Goal: Task Accomplishment & Management: Manage account settings

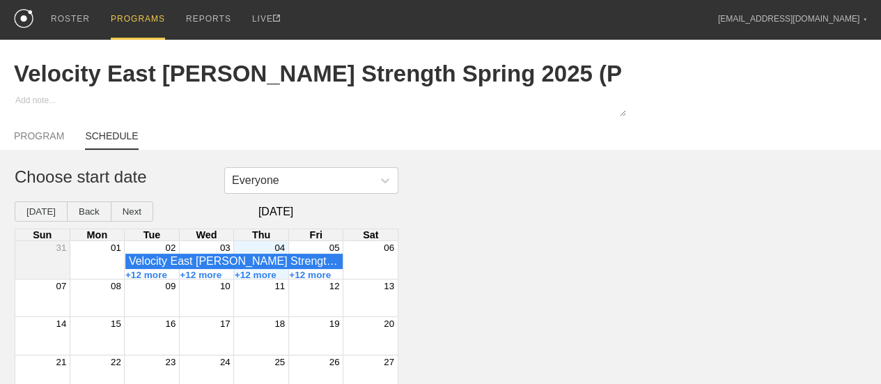
click at [142, 19] on div "PROGRAMS" at bounding box center [138, 20] width 54 height 40
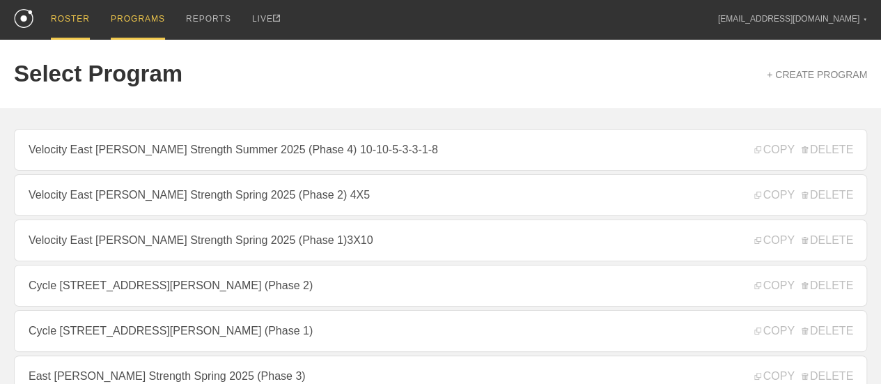
click at [63, 15] on div "ROSTER" at bounding box center [70, 20] width 39 height 40
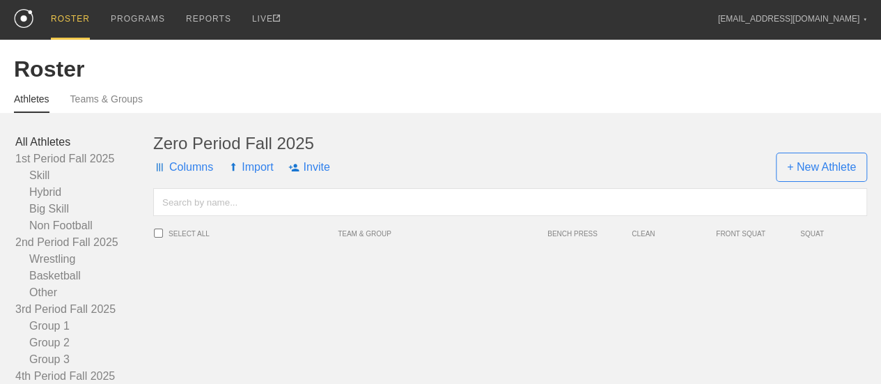
click at [68, 148] on link "All Athletes" at bounding box center [84, 142] width 138 height 17
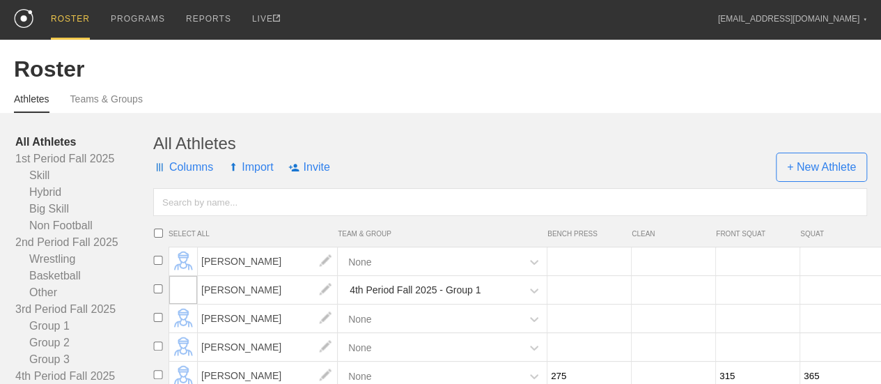
click at [229, 212] on input "text" at bounding box center [510, 202] width 714 height 28
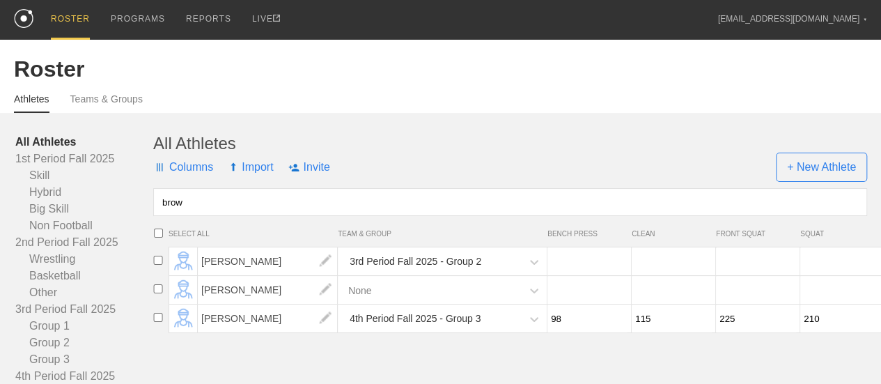
type input "brown"
drag, startPoint x: 229, startPoint y: 212, endPoint x: 149, endPoint y: 210, distance: 80.1
click at [149, 210] on div "All Athletes 1st Period Fall 2025 Skill Hybrid Big Skill Non Football 2nd Perio…" at bounding box center [440, 309] width 853 height 351
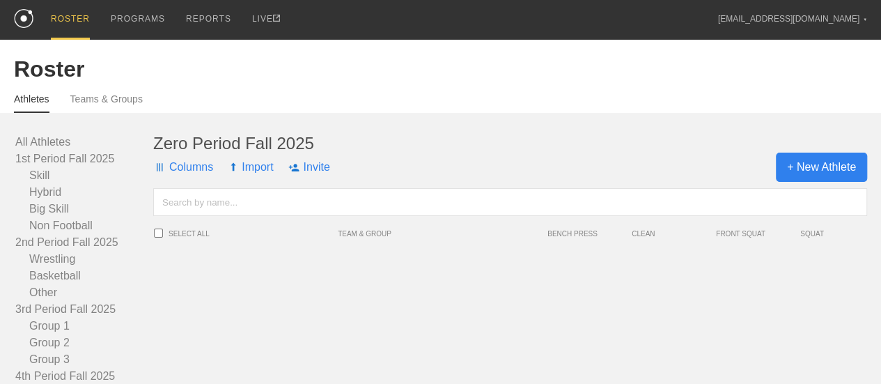
click at [813, 178] on span "+ New Athlete" at bounding box center [821, 166] width 91 height 29
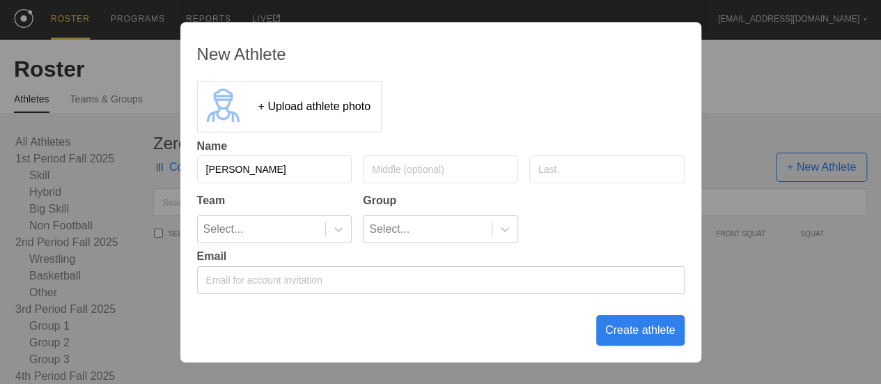
type input "[PERSON_NAME]"
type input "Brown"
click at [630, 337] on div "Create athlete" at bounding box center [640, 330] width 88 height 31
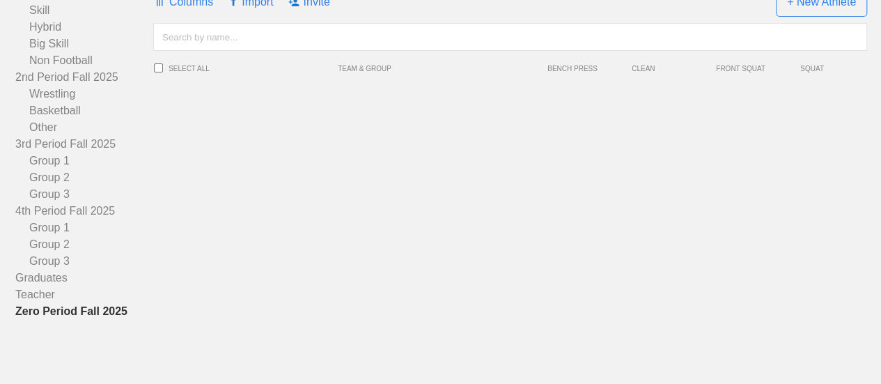
scroll to position [182, 0]
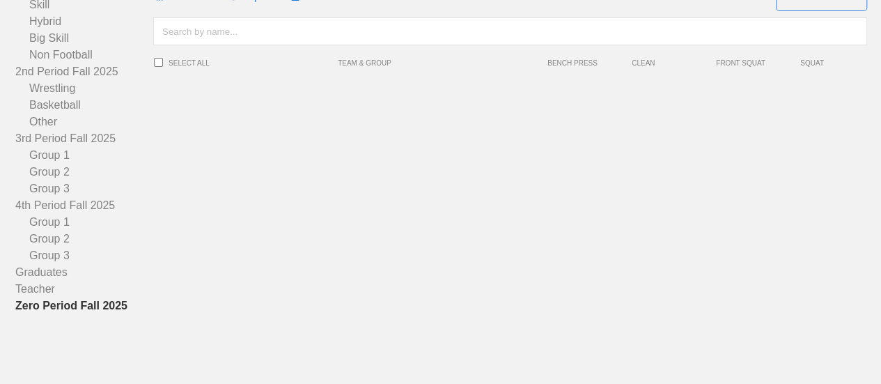
click at [95, 306] on link "Zero Period Fall 2025" at bounding box center [84, 305] width 138 height 17
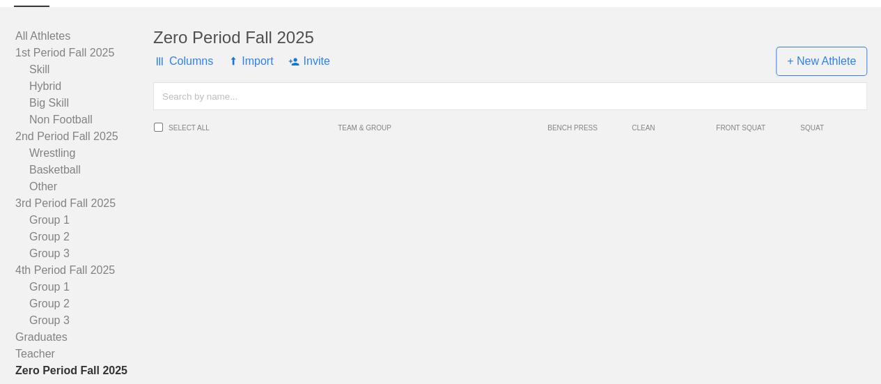
scroll to position [42, 0]
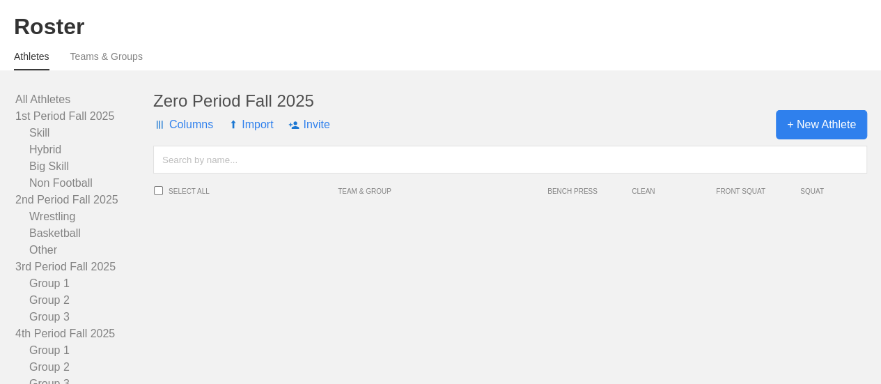
click at [840, 139] on span "+ New Athlete" at bounding box center [821, 124] width 91 height 29
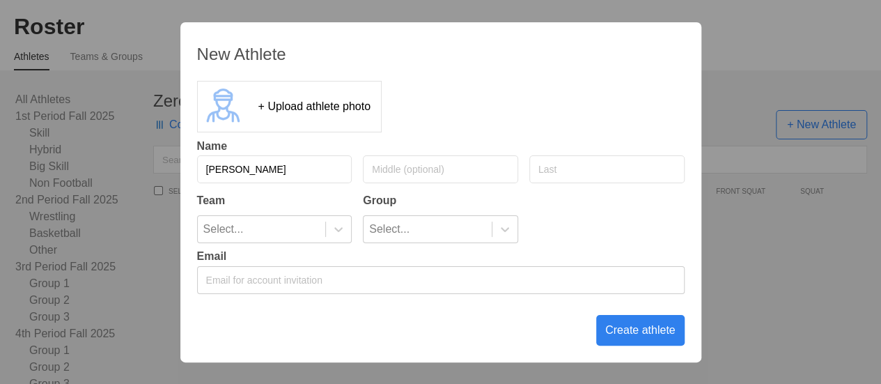
type input "[PERSON_NAME]"
type input "b"
click at [575, 166] on input "text" at bounding box center [606, 169] width 155 height 28
type input "Brown"
click at [342, 225] on icon at bounding box center [338, 229] width 14 height 14
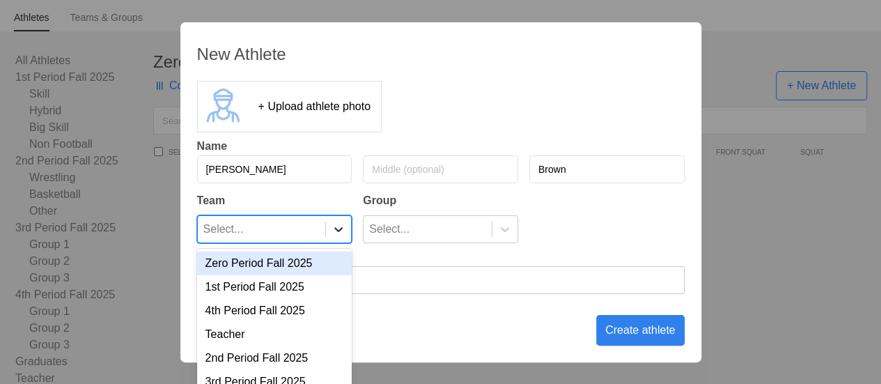
scroll to position [87, 0]
click at [315, 269] on div "Zero Period Fall 2025" at bounding box center [274, 263] width 155 height 24
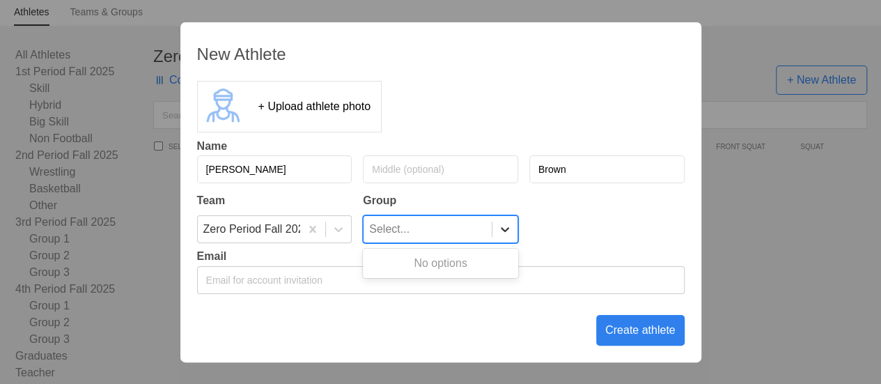
click at [511, 234] on icon at bounding box center [505, 229] width 14 height 14
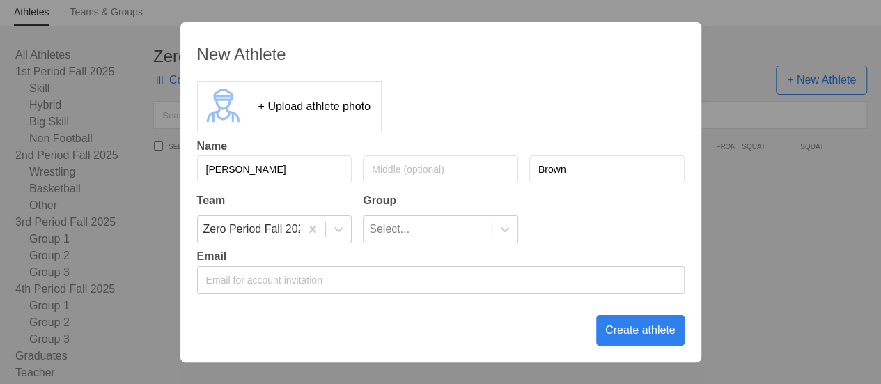
click at [605, 335] on div "Create athlete" at bounding box center [640, 330] width 88 height 31
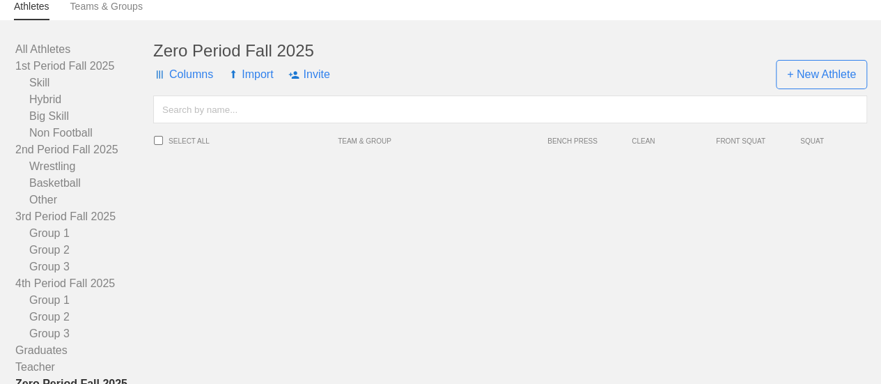
scroll to position [0, 0]
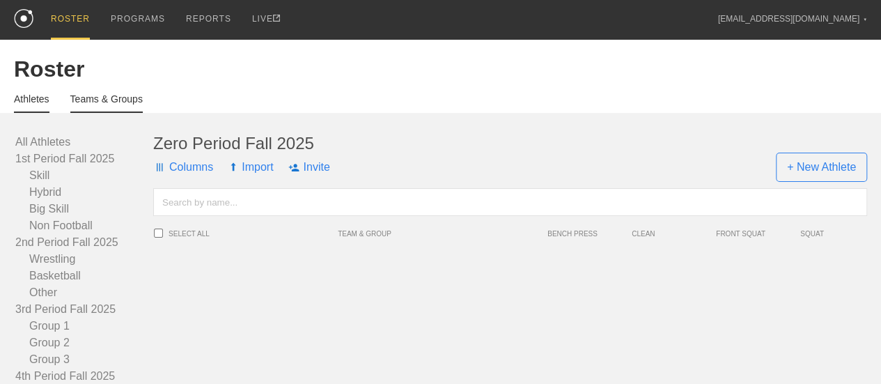
click at [100, 109] on link "Teams & Groups" at bounding box center [106, 102] width 72 height 19
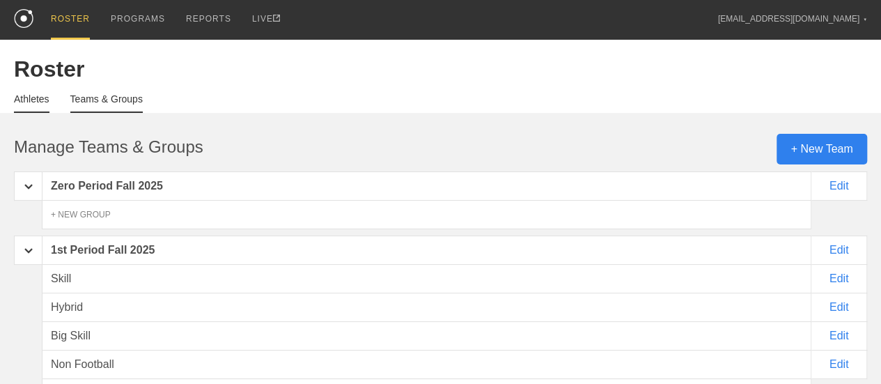
click at [35, 107] on link "Athletes" at bounding box center [32, 102] width 36 height 19
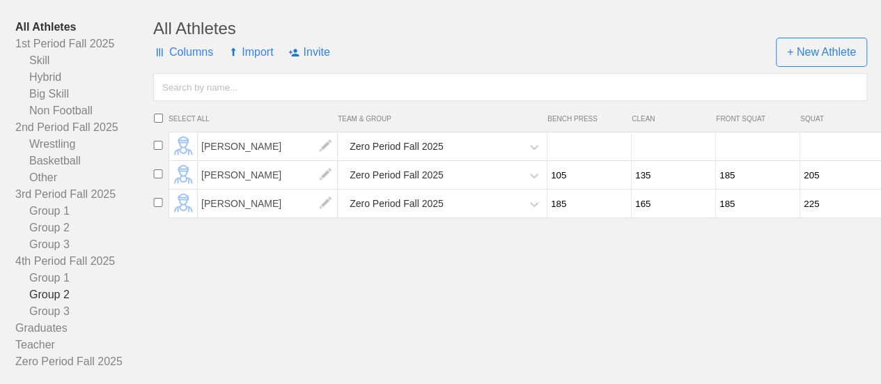
scroll to position [182, 0]
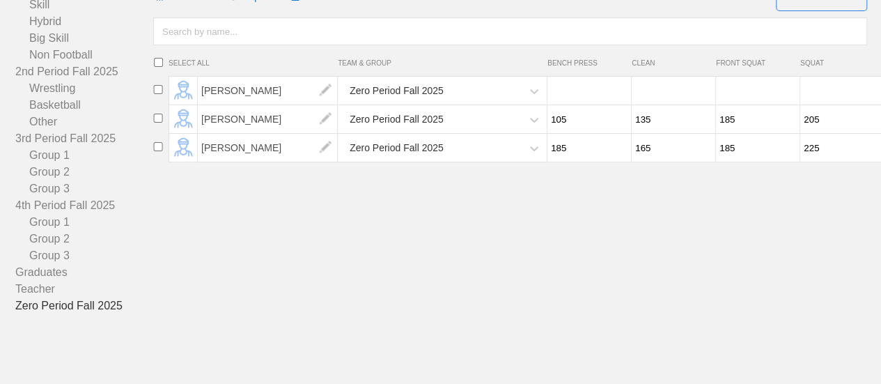
click at [63, 307] on link "Zero Period Fall 2025" at bounding box center [84, 305] width 138 height 17
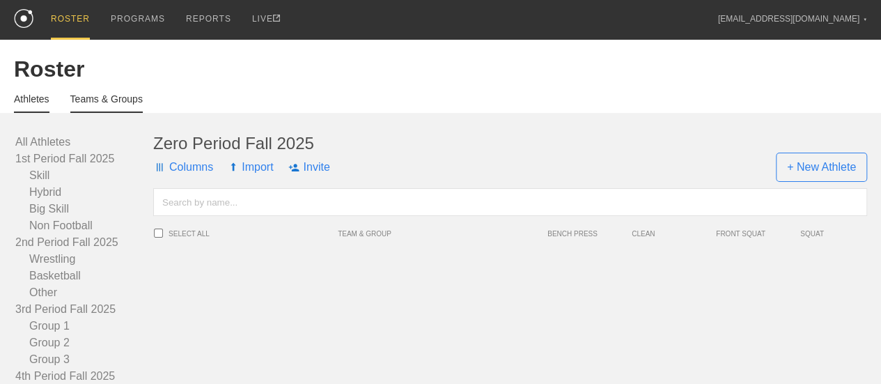
click at [116, 105] on link "Teams & Groups" at bounding box center [106, 102] width 72 height 19
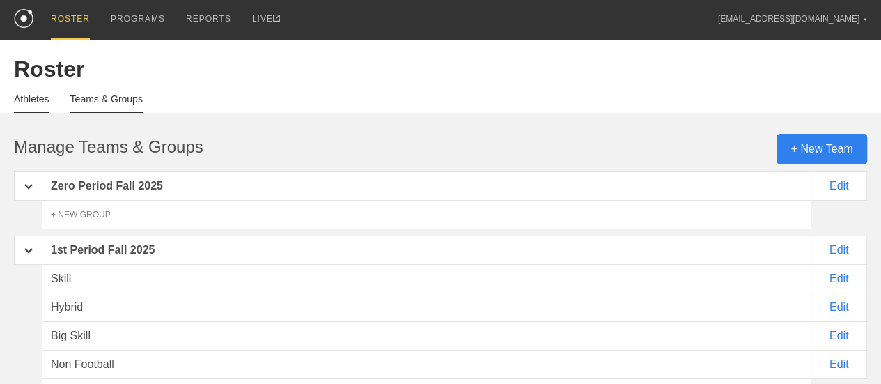
click at [26, 107] on link "Athletes" at bounding box center [32, 102] width 36 height 19
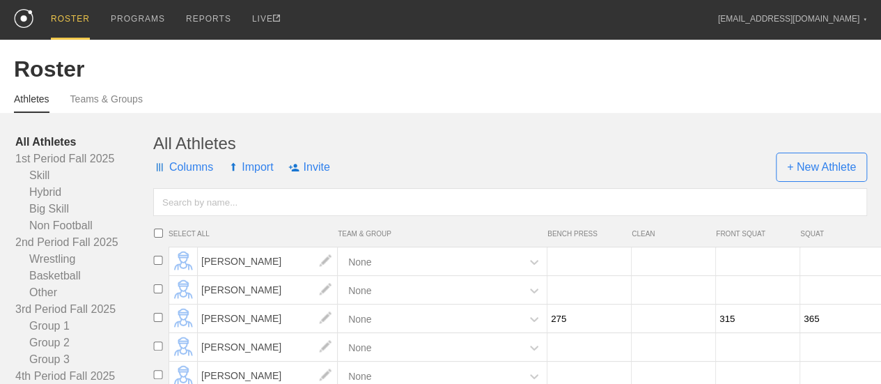
scroll to position [348, 0]
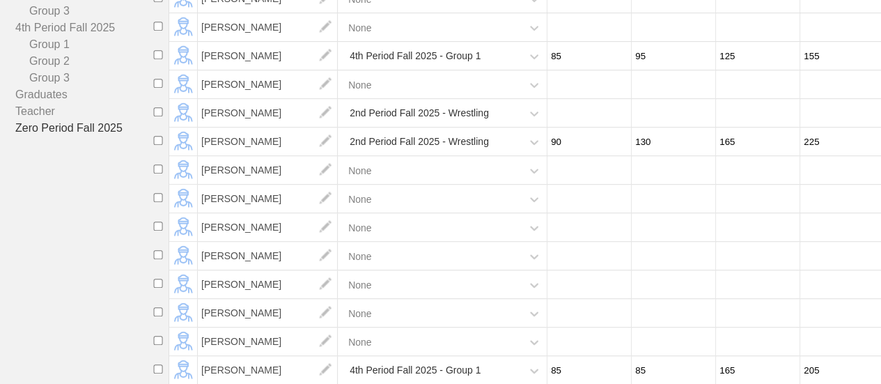
click at [58, 136] on link "Zero Period Fall 2025" at bounding box center [84, 128] width 138 height 17
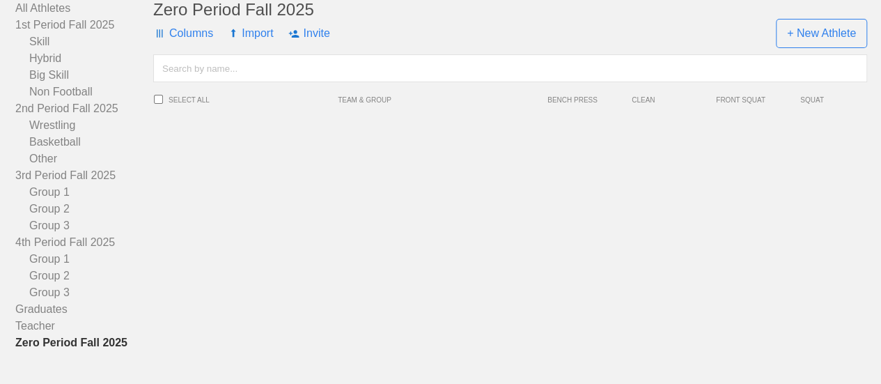
scroll to position [112, 0]
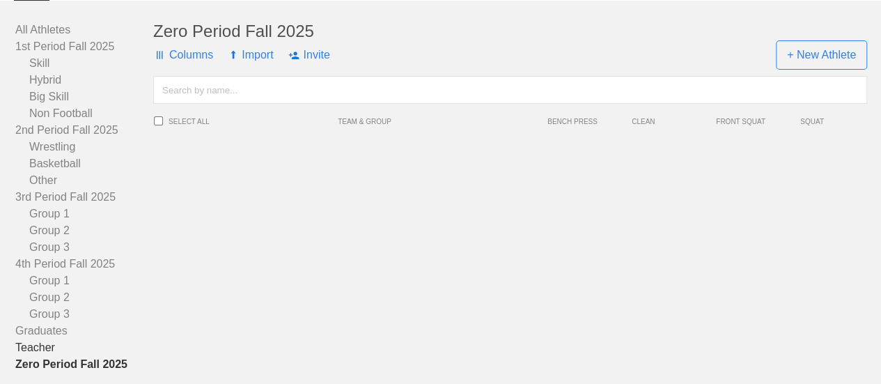
click at [28, 356] on link "Teacher" at bounding box center [84, 347] width 138 height 17
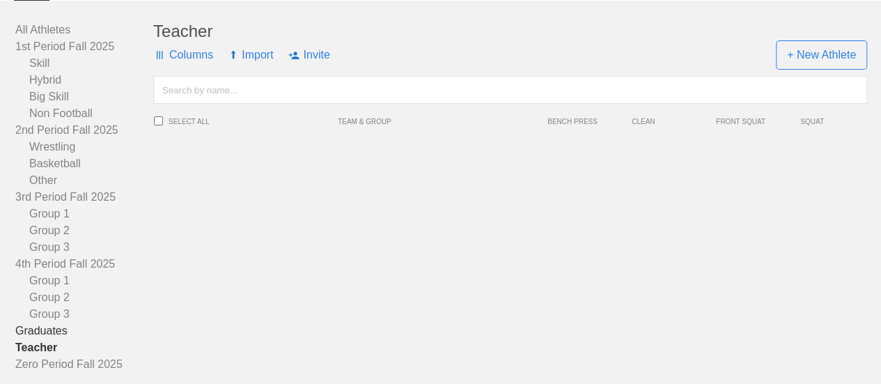
click at [65, 339] on link "Graduates" at bounding box center [84, 330] width 138 height 17
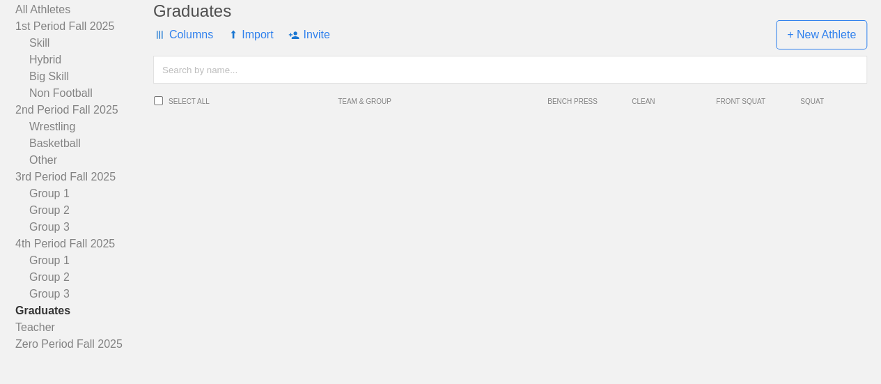
scroll to position [182, 0]
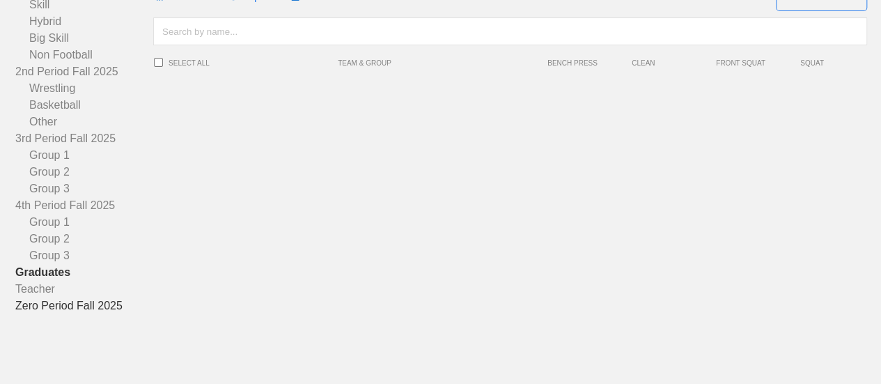
click at [77, 303] on link "Zero Period Fall 2025" at bounding box center [84, 305] width 138 height 17
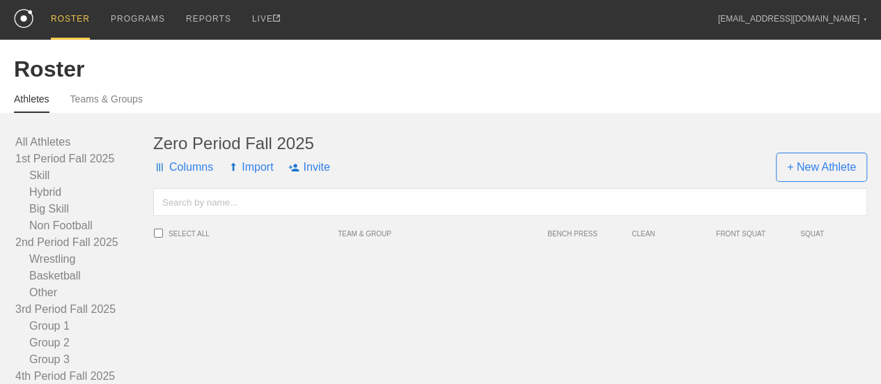
click at [113, 102] on div "Athletes Teams & Groups" at bounding box center [440, 97] width 853 height 31
click at [115, 107] on link "Teams & Groups" at bounding box center [106, 102] width 72 height 19
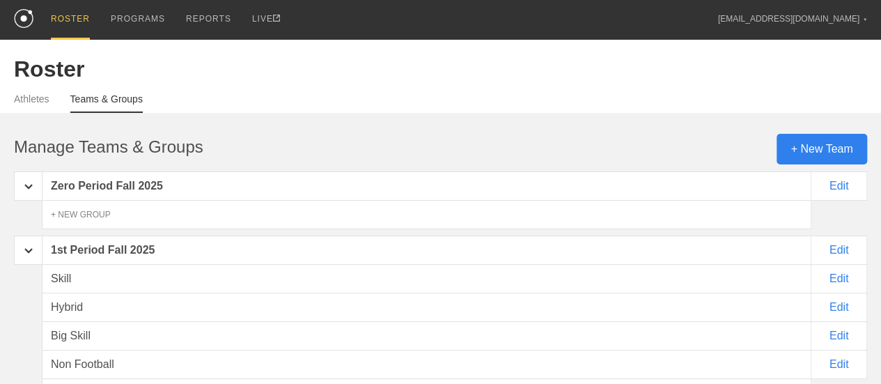
click at [120, 198] on div "Zero Period Fall 2025" at bounding box center [426, 185] width 769 height 29
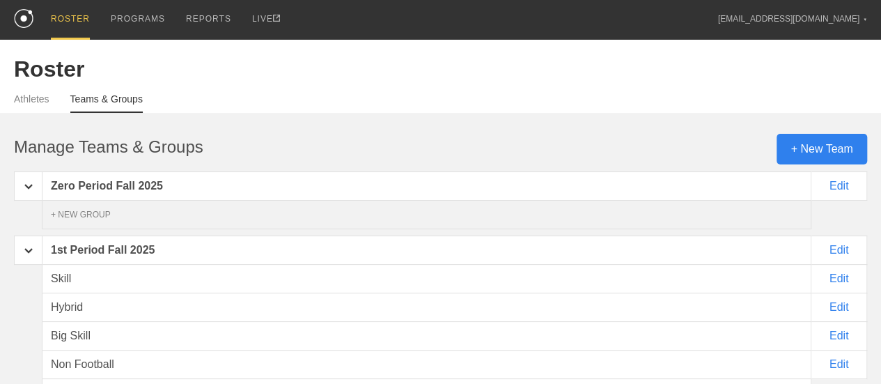
click at [106, 226] on div "+ NEW GROUP" at bounding box center [426, 214] width 769 height 29
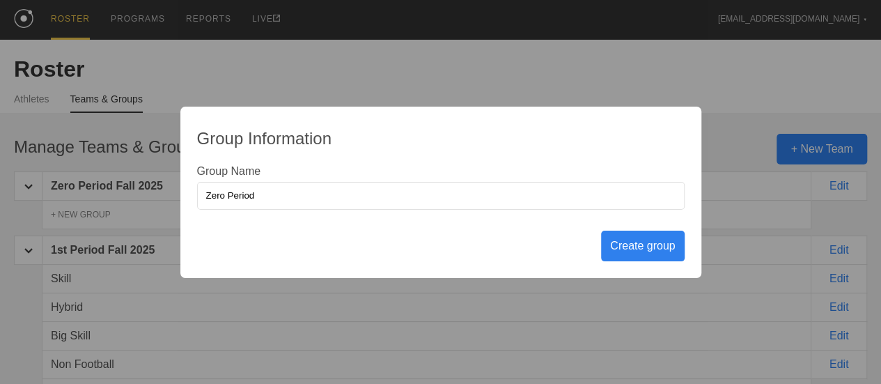
type input "Zero Period"
click at [620, 244] on div "Create group" at bounding box center [642, 245] width 83 height 31
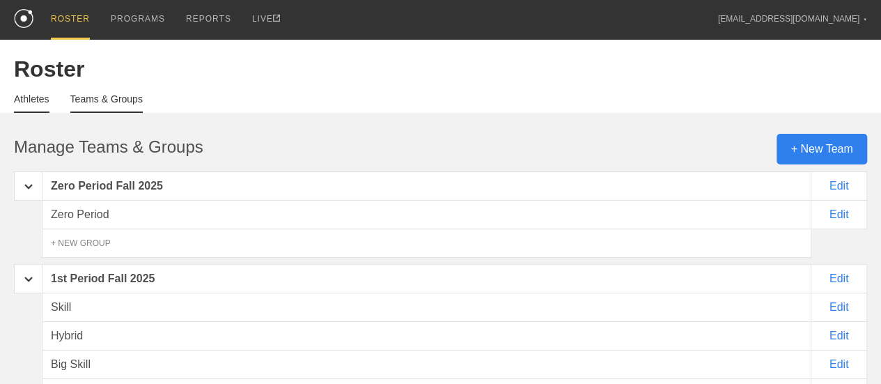
click at [40, 105] on link "Athletes" at bounding box center [32, 102] width 36 height 19
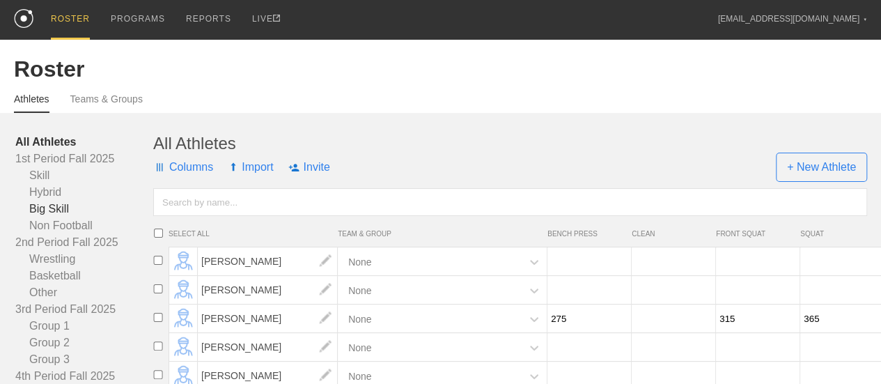
scroll to position [209, 0]
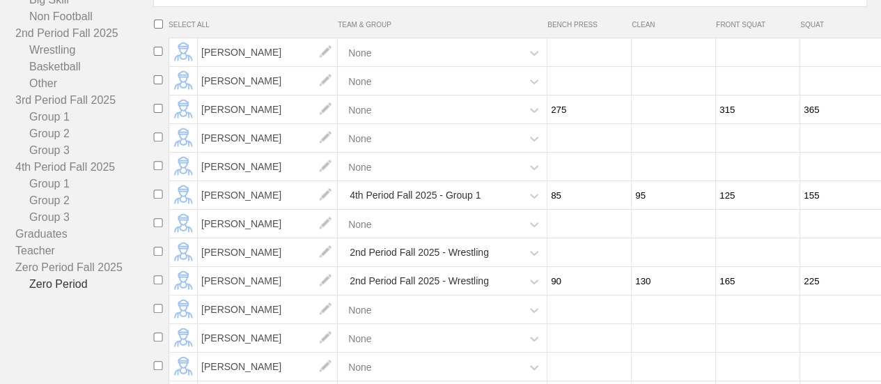
click at [64, 292] on link "Zero Period" at bounding box center [84, 284] width 138 height 17
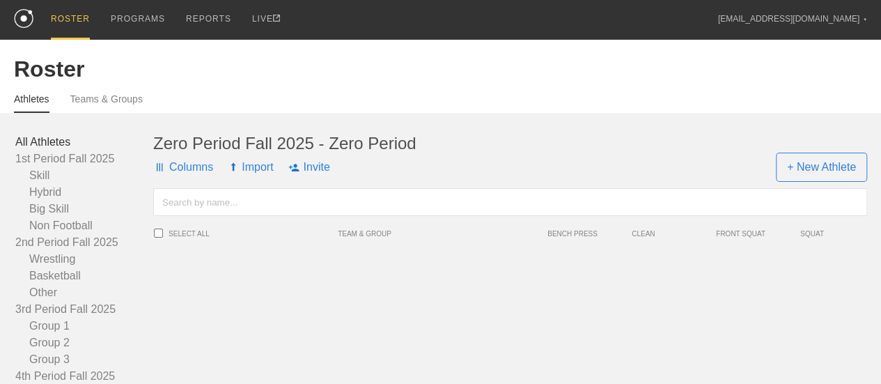
click at [50, 150] on link "All Athletes" at bounding box center [84, 142] width 138 height 17
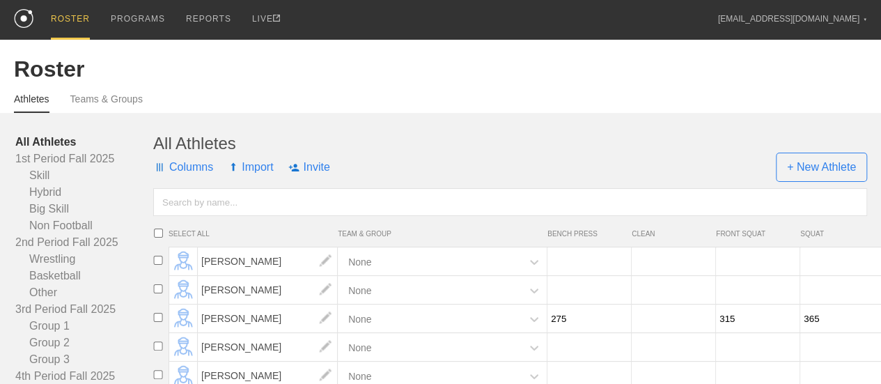
click at [230, 214] on input "text" at bounding box center [510, 202] width 714 height 28
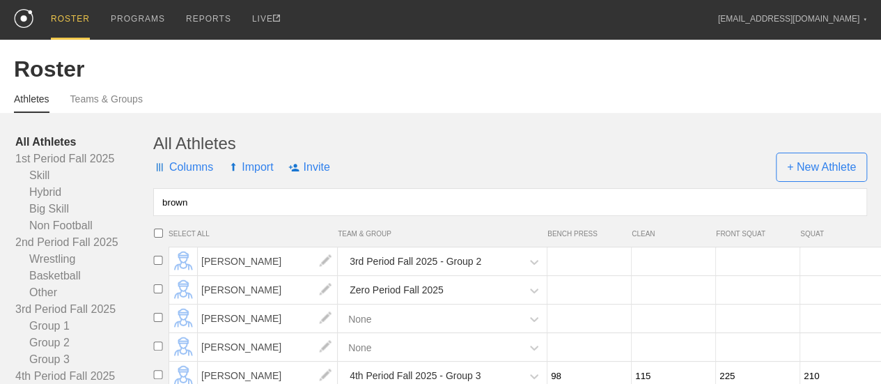
scroll to position [70, 0]
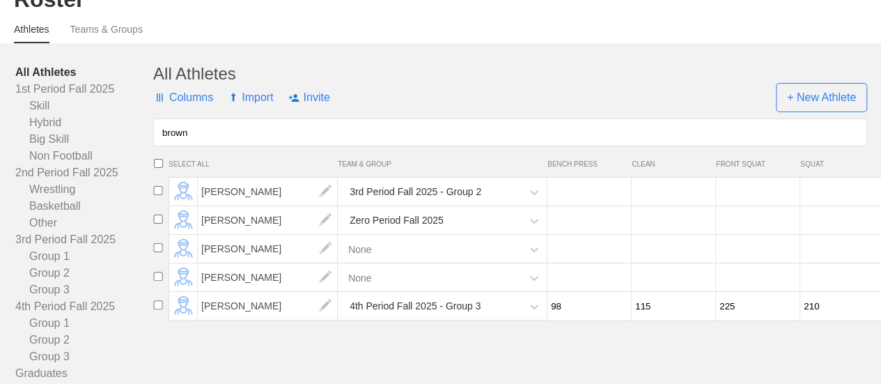
type input "brown"
click at [157, 252] on input "checkbox" at bounding box center [158, 247] width 21 height 9
checkbox input "true"
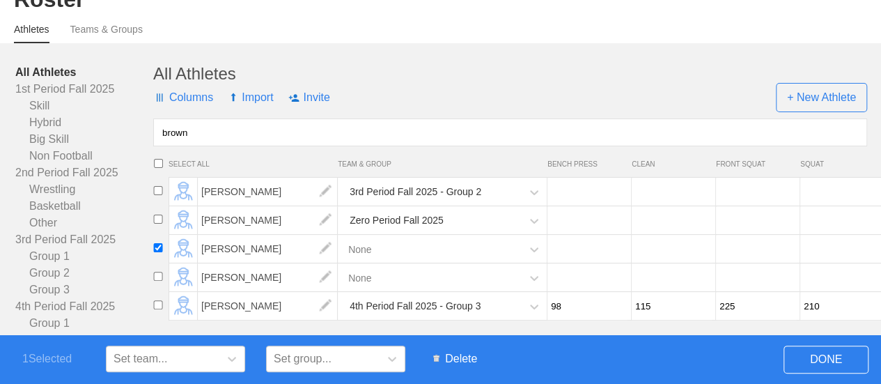
click at [457, 363] on span "Delete" at bounding box center [455, 358] width 58 height 26
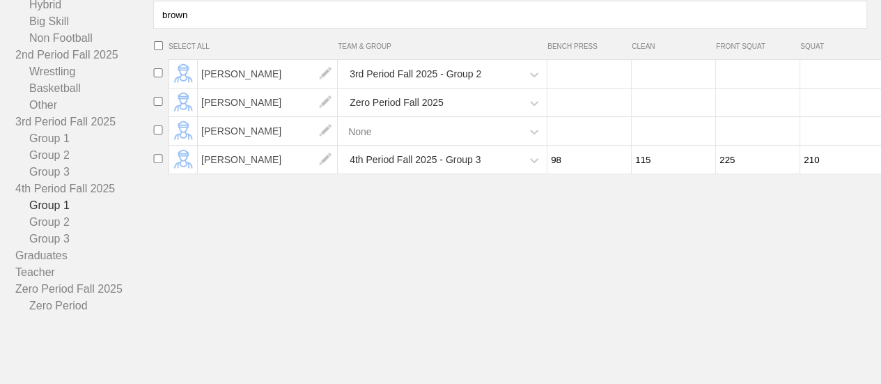
scroll to position [198, 0]
click at [82, 305] on link "Zero Period" at bounding box center [84, 305] width 138 height 17
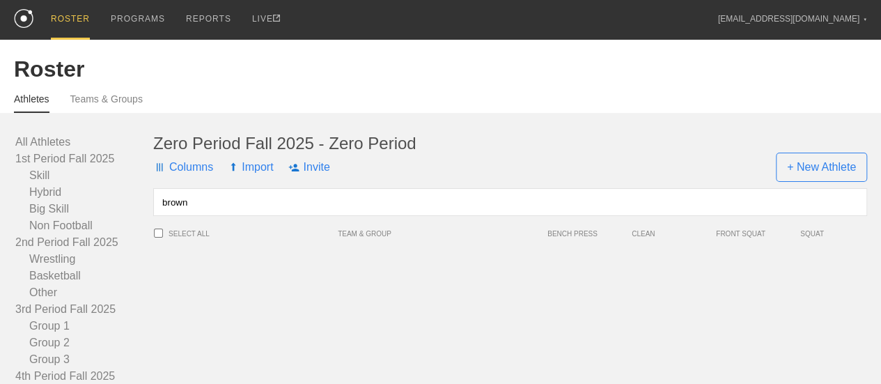
click at [209, 216] on input "brown" at bounding box center [510, 202] width 714 height 28
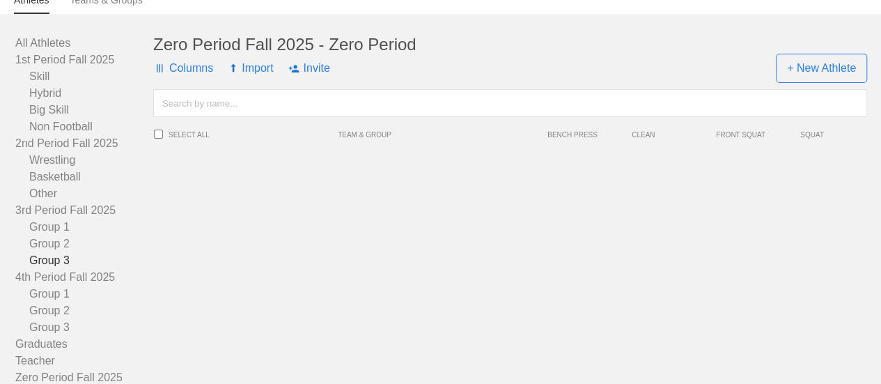
scroll to position [70, 0]
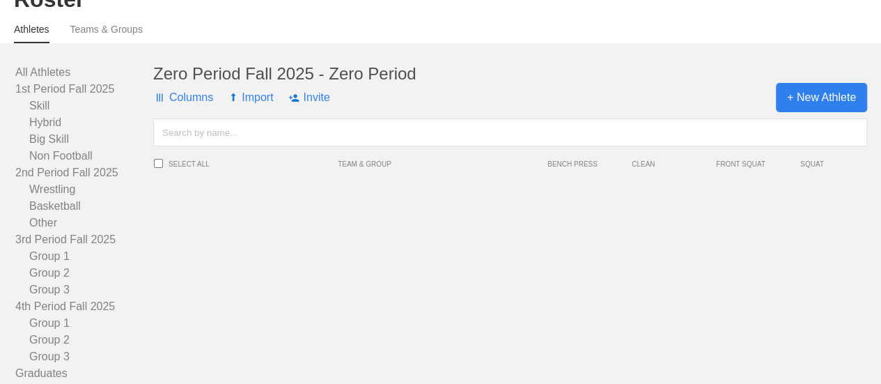
click at [810, 112] on span "+ New Athlete" at bounding box center [821, 97] width 91 height 29
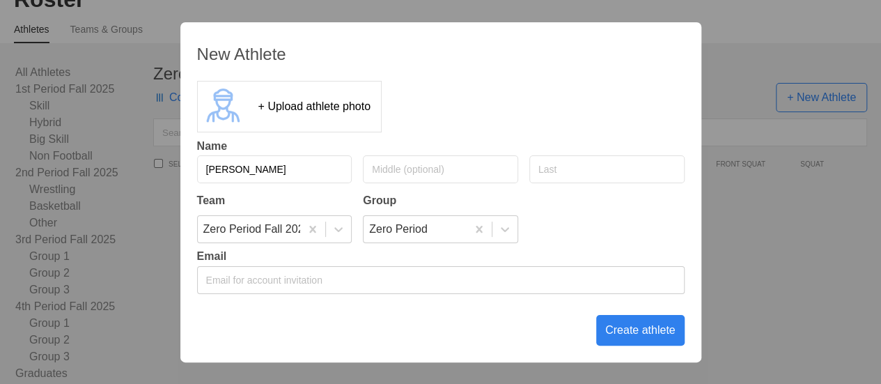
type input "John"
type input "Fuller"
click at [629, 331] on div "Create athlete" at bounding box center [640, 330] width 88 height 31
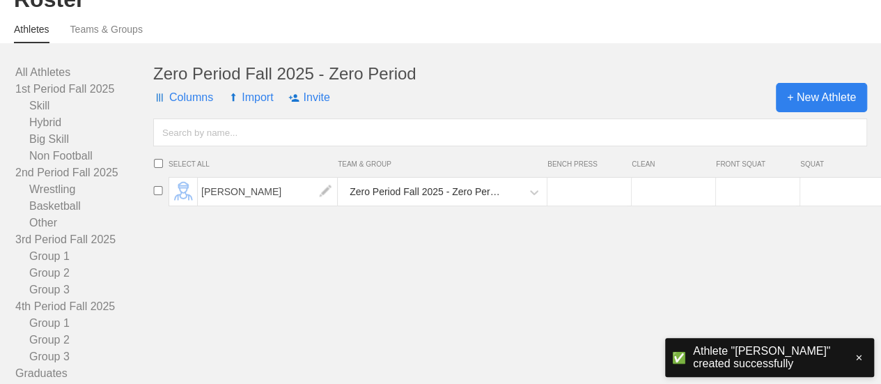
click at [833, 102] on span "+ New Athlete" at bounding box center [821, 97] width 91 height 29
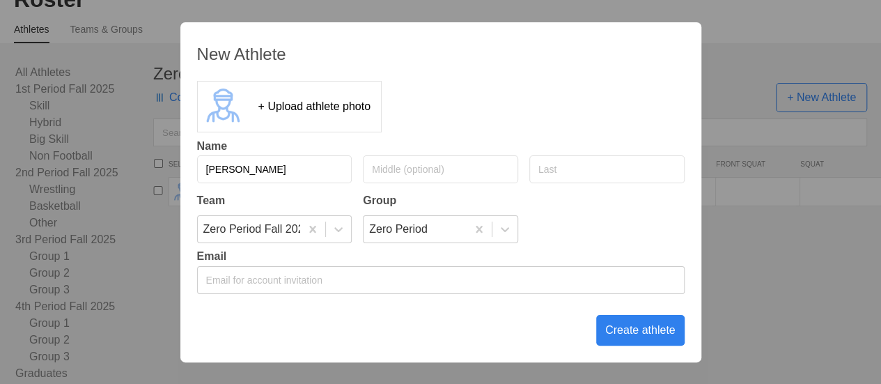
type input "[PERSON_NAME]"
type input "Brown"
click at [639, 332] on div "Create athlete" at bounding box center [640, 330] width 88 height 31
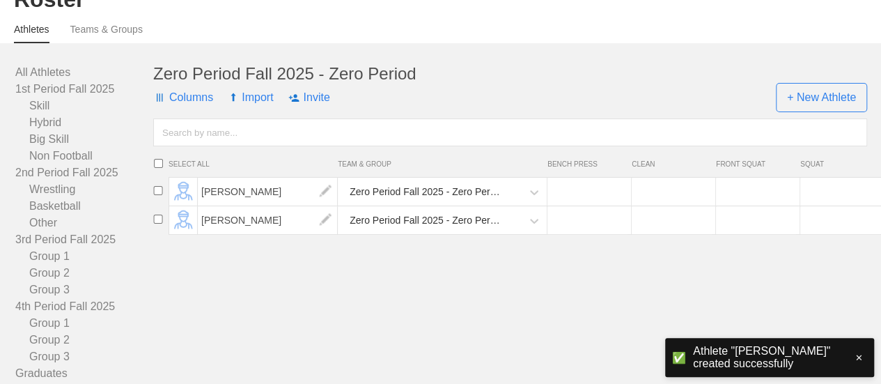
click at [579, 205] on input "number" at bounding box center [587, 191] width 80 height 27
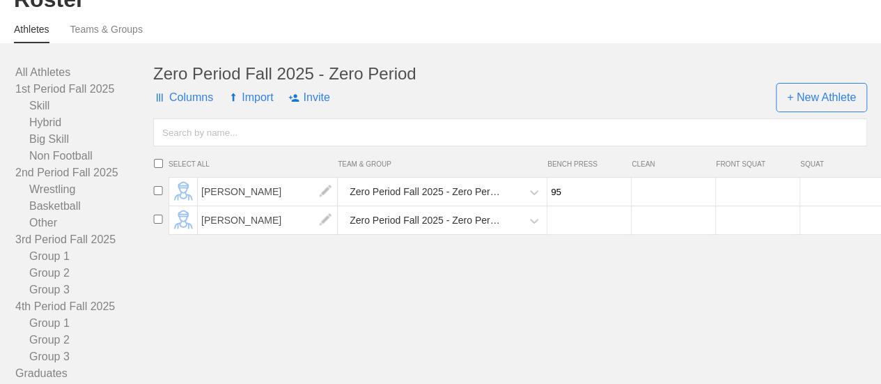
type input "95"
click at [669, 201] on input "number" at bounding box center [671, 191] width 80 height 27
type input "115"
click at [741, 203] on input "number" at bounding box center [756, 191] width 80 height 27
type input "185"
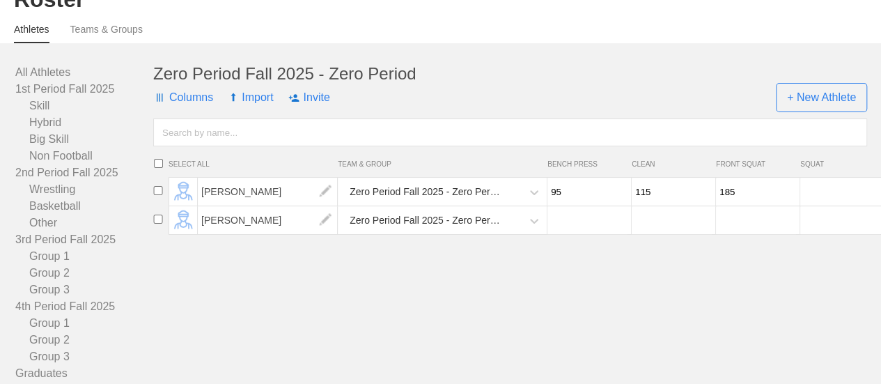
click at [826, 204] on input "number" at bounding box center [840, 191] width 80 height 27
type input "185"
click at [581, 233] on input "number" at bounding box center [587, 220] width 80 height 27
type input "95"
click at [655, 234] on input "number" at bounding box center [671, 220] width 80 height 27
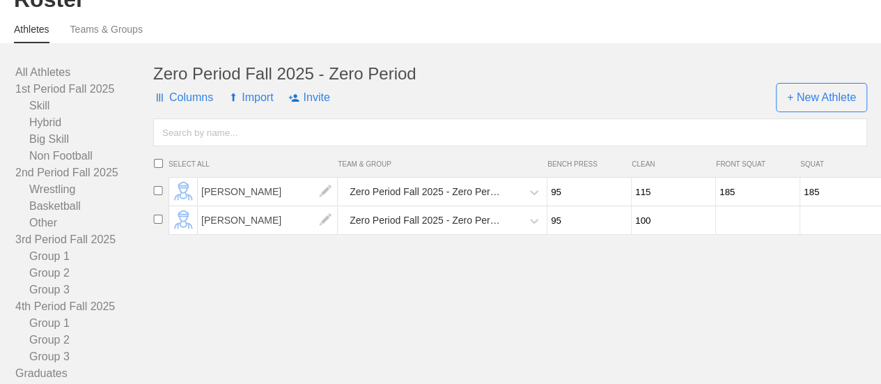
type input "100"
click at [732, 234] on input "number" at bounding box center [756, 220] width 80 height 27
type input "135"
click at [814, 233] on input "number" at bounding box center [840, 220] width 80 height 27
type input "145"
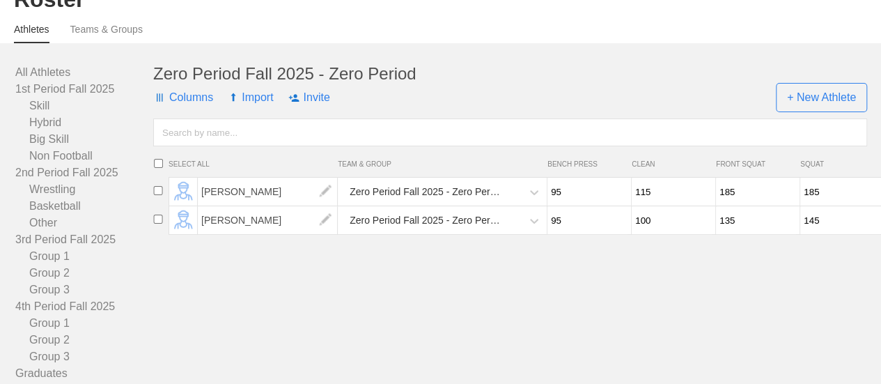
click at [795, 287] on div "Zero Period Fall 2025 - Zero Period Columns Import Invite + New Athlete SELECT …" at bounding box center [510, 248] width 714 height 368
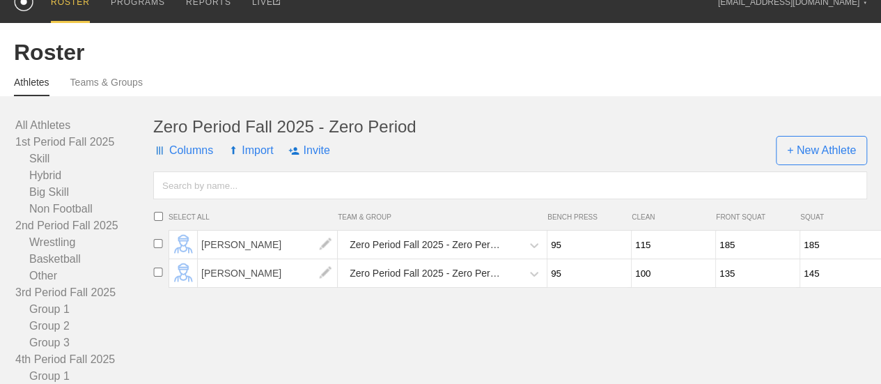
scroll to position [0, 0]
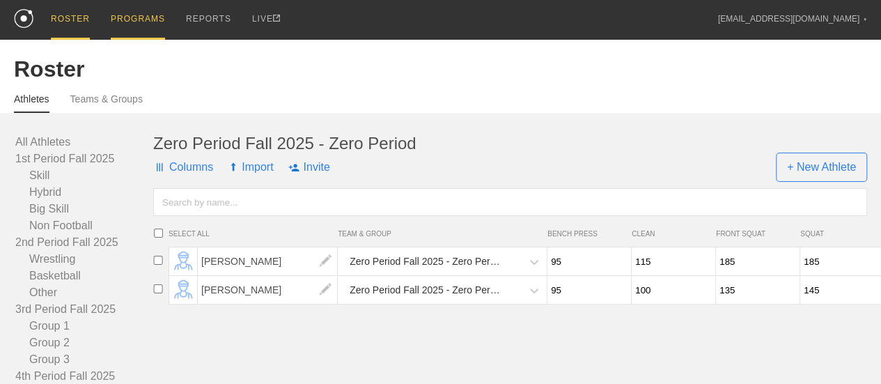
click at [146, 12] on div "PROGRAMS" at bounding box center [138, 20] width 54 height 40
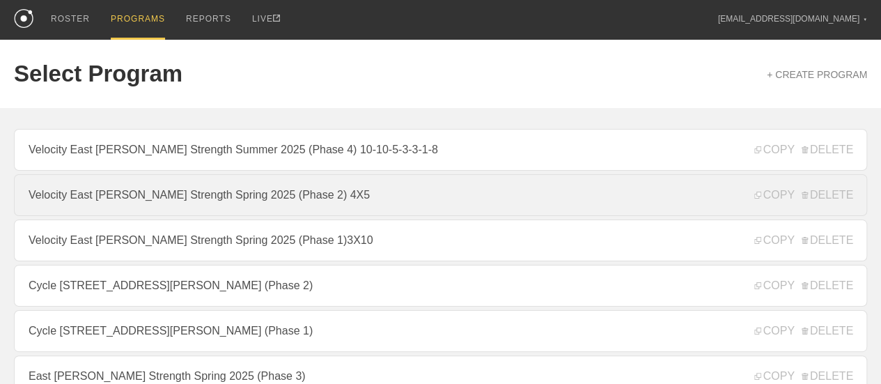
click at [321, 204] on link "Velocity East [PERSON_NAME] Strength Spring 2025 (Phase 2) 4X5" at bounding box center [440, 195] width 853 height 42
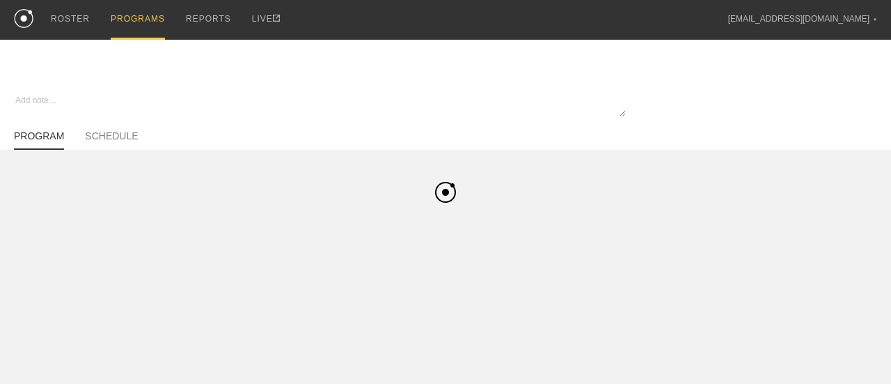
type textarea "x"
type input "Velocity East [PERSON_NAME] Strength Spring 2025 (Phase 2) 4X5"
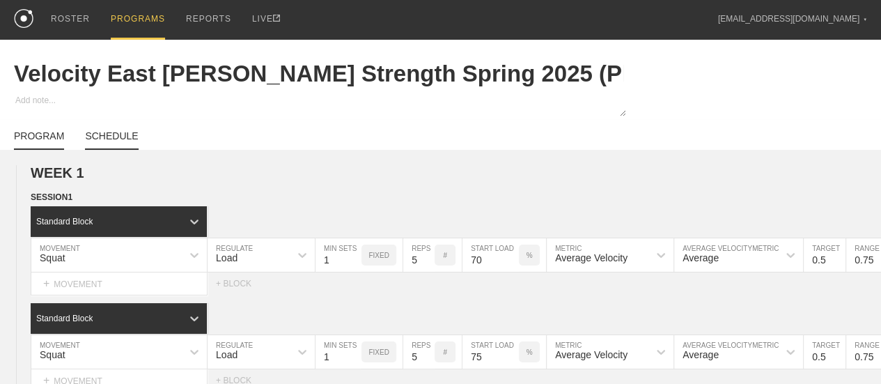
click at [104, 147] on link "SCHEDULE" at bounding box center [111, 139] width 53 height 19
type textarea "x"
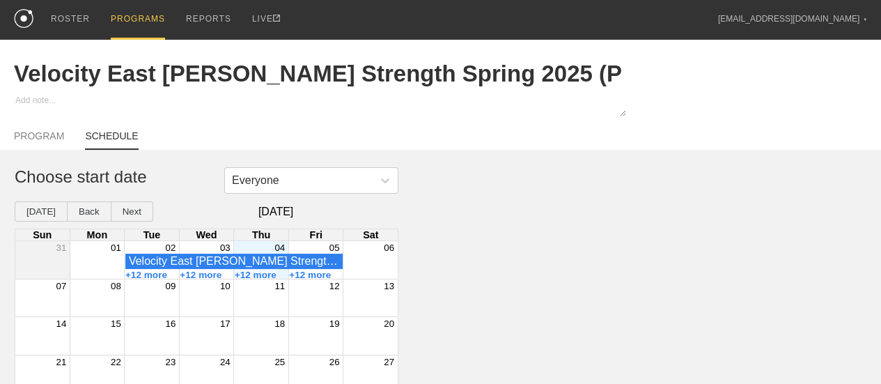
scroll to position [58, 0]
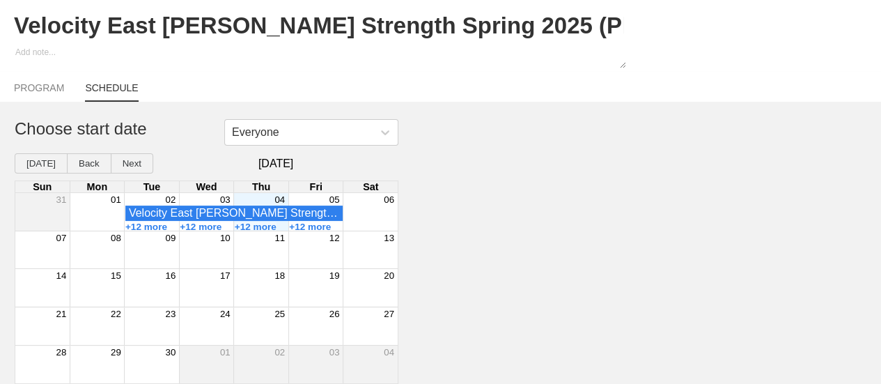
click at [262, 200] on div "04" at bounding box center [261, 199] width 54 height 13
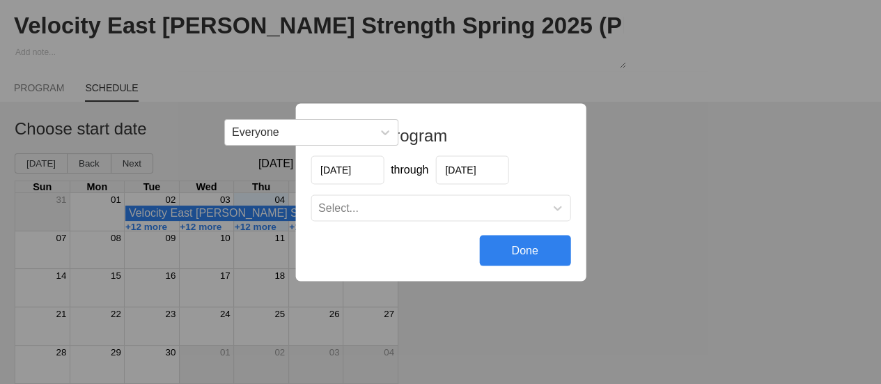
click at [467, 168] on input "09/11/2025" at bounding box center [471, 169] width 73 height 29
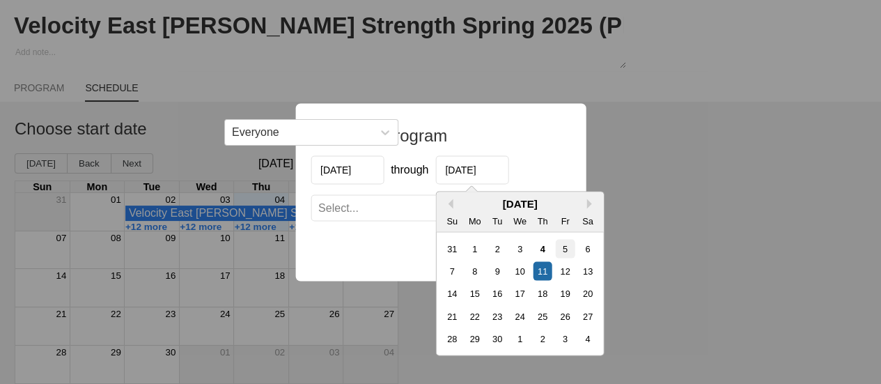
click at [568, 251] on div "5" at bounding box center [564, 248] width 19 height 19
type input "09/05/2025"
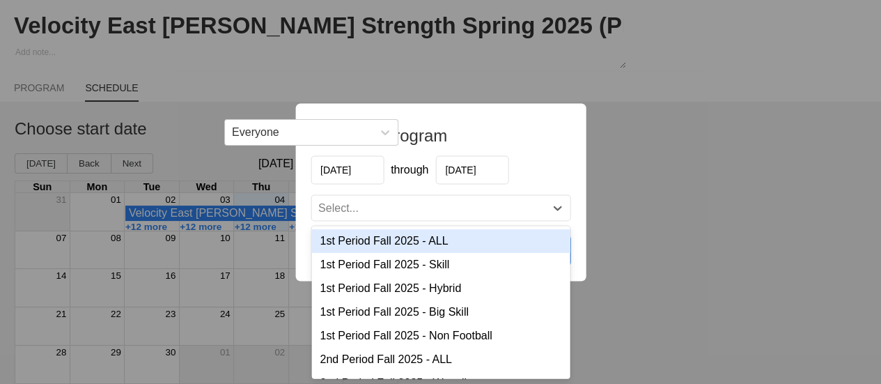
click at [411, 212] on div "Select..." at bounding box center [427, 207] width 233 height 14
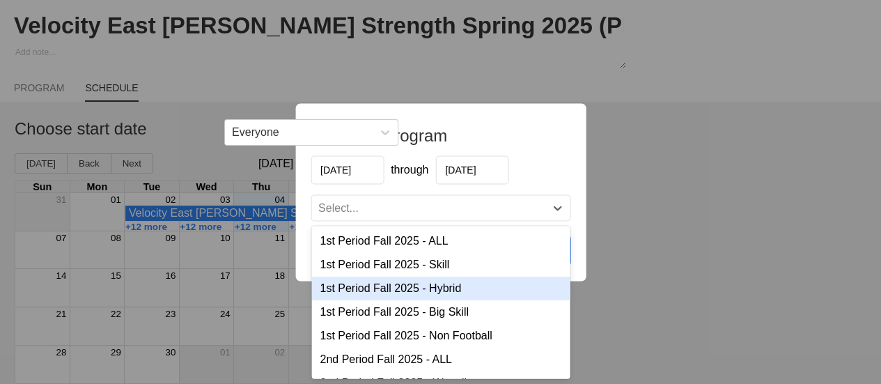
scroll to position [287, 0]
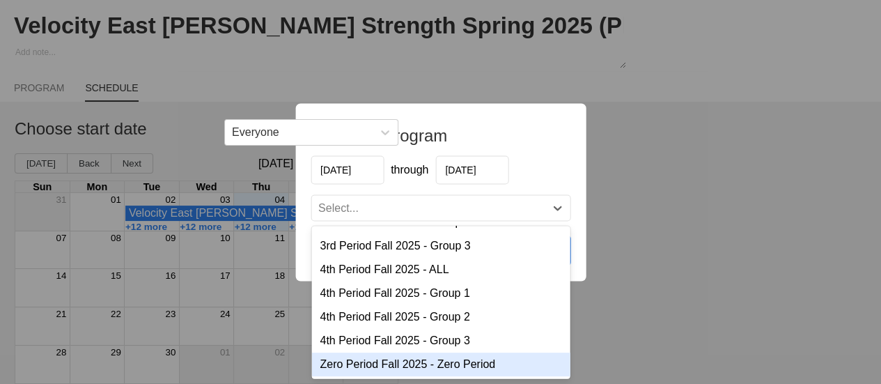
click at [425, 359] on div "Zero Period Fall 2025 - Zero Period" at bounding box center [440, 364] width 258 height 24
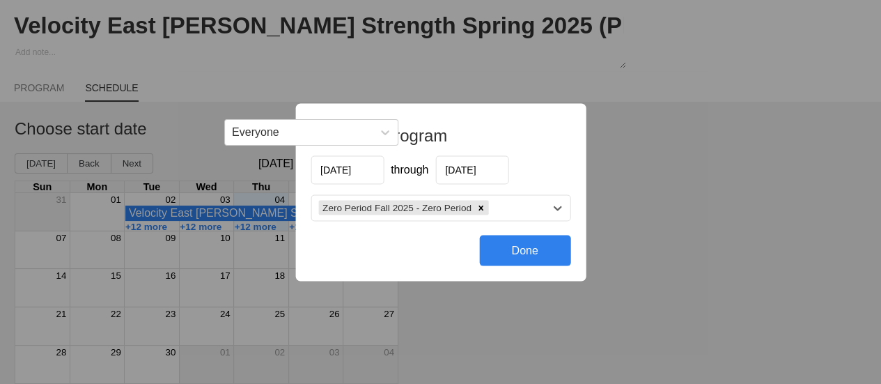
click at [505, 258] on div "Done" at bounding box center [524, 250] width 91 height 31
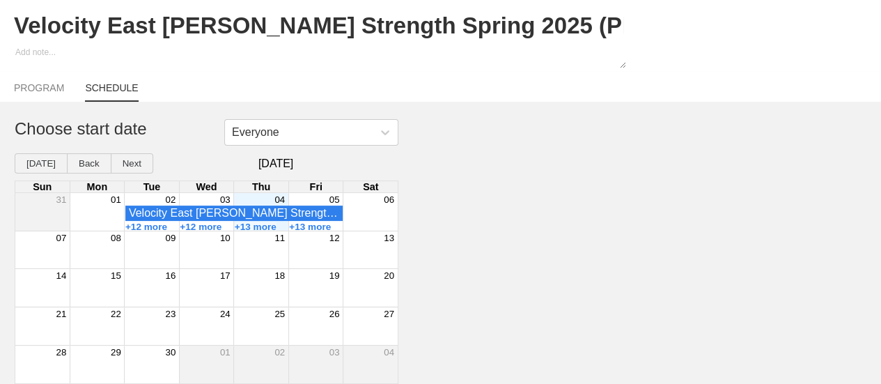
click at [256, 202] on div "04" at bounding box center [261, 199] width 54 height 13
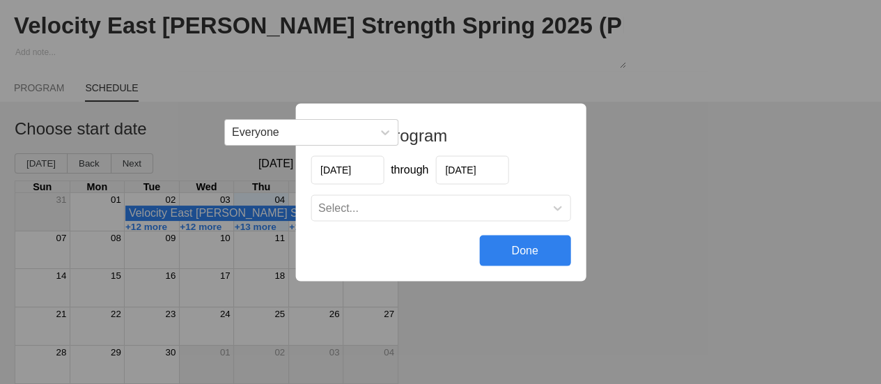
click at [469, 175] on input "09/11/2025" at bounding box center [471, 169] width 73 height 29
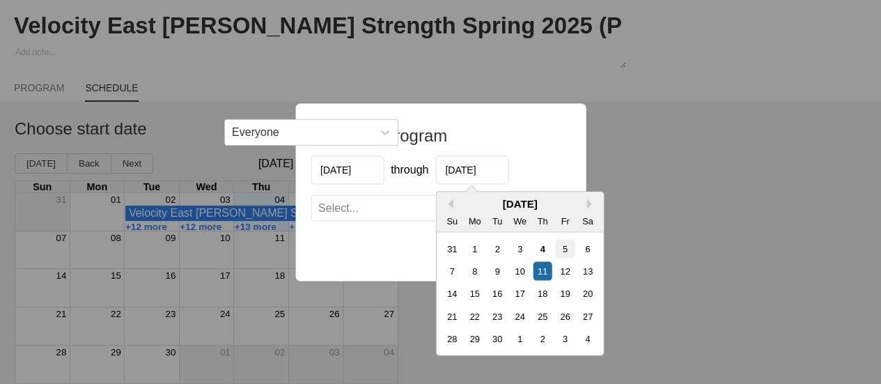
click at [567, 249] on div "5" at bounding box center [564, 248] width 19 height 19
type input "09/05/2025"
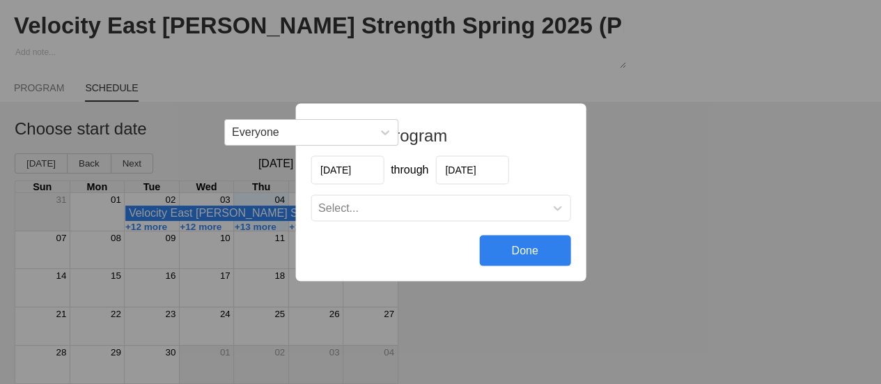
click at [490, 210] on div "Select..." at bounding box center [427, 207] width 233 height 14
click at [698, 221] on div "Schedule program 09/04/2025 through 09/05/2025 Select... Done" at bounding box center [440, 192] width 881 height 384
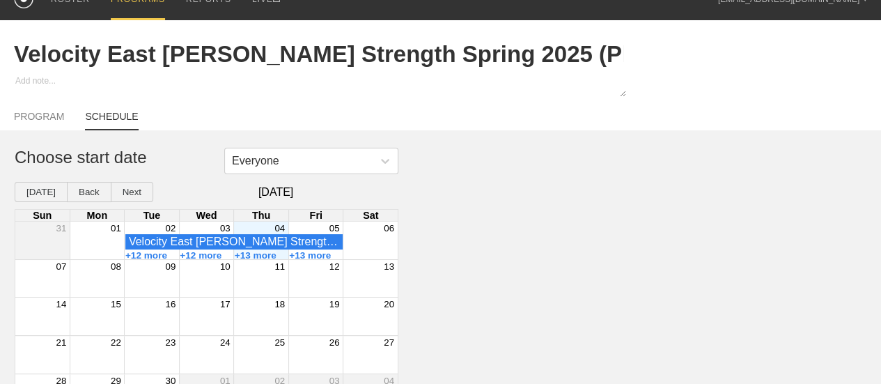
scroll to position [0, 0]
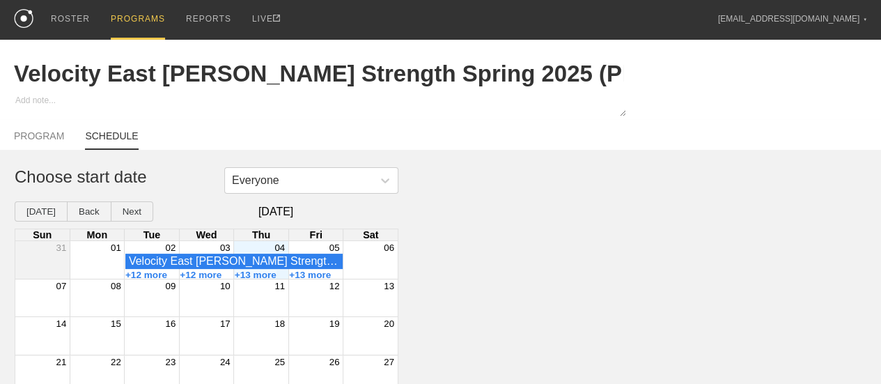
click at [123, 17] on div "PROGRAMS" at bounding box center [138, 20] width 54 height 40
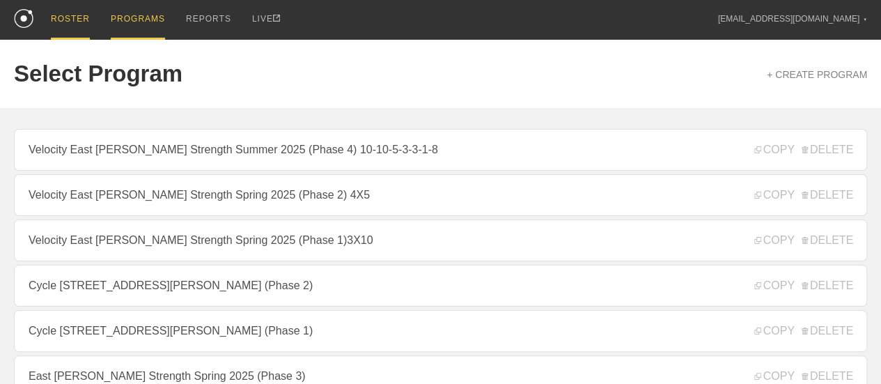
click at [86, 14] on div "ROSTER" at bounding box center [70, 20] width 39 height 40
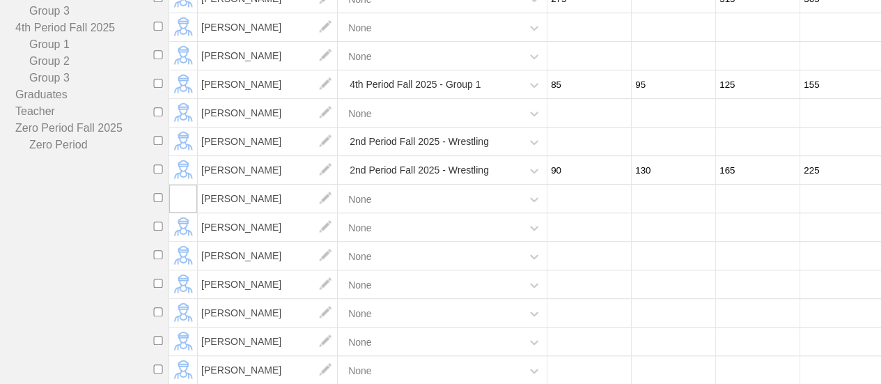
scroll to position [70, 0]
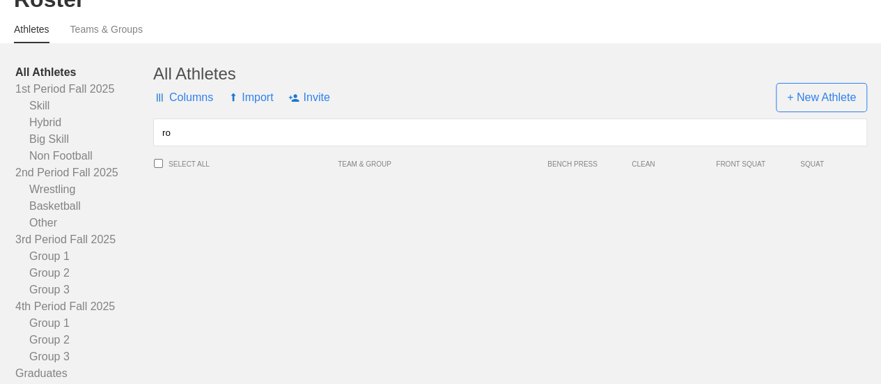
type input "r"
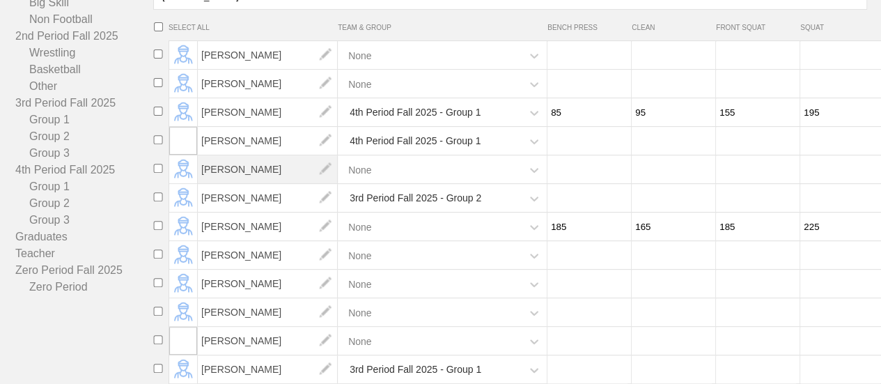
scroll to position [228, 0]
type input "robert"
click at [159, 278] on input "checkbox" at bounding box center [158, 282] width 21 height 9
checkbox input "true"
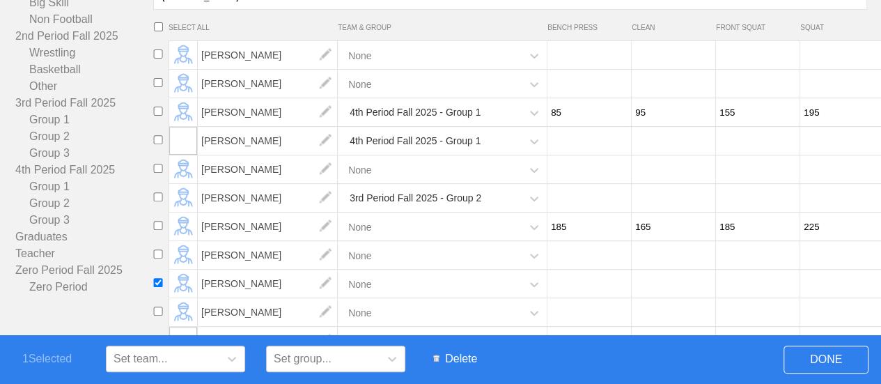
click at [156, 249] on input "checkbox" at bounding box center [158, 253] width 21 height 9
checkbox input "true"
click at [473, 357] on span "Delete" at bounding box center [455, 358] width 58 height 26
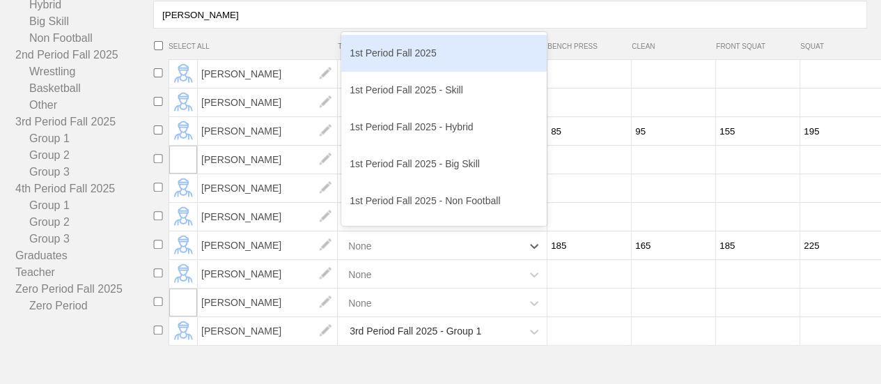
click at [448, 247] on div "None" at bounding box center [431, 245] width 180 height 29
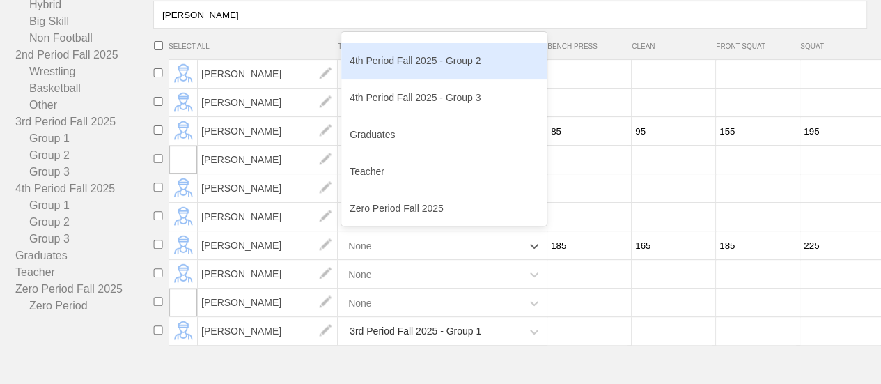
scroll to position [587, 0]
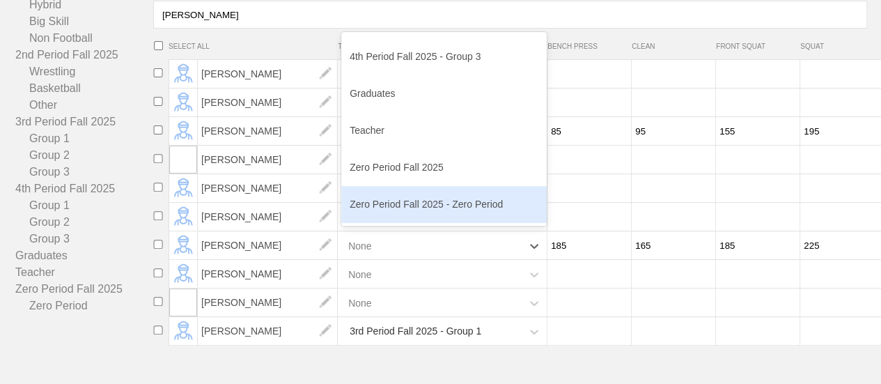
click at [423, 210] on div "Zero Period Fall 2025 - Zero Period" at bounding box center [443, 204] width 205 height 37
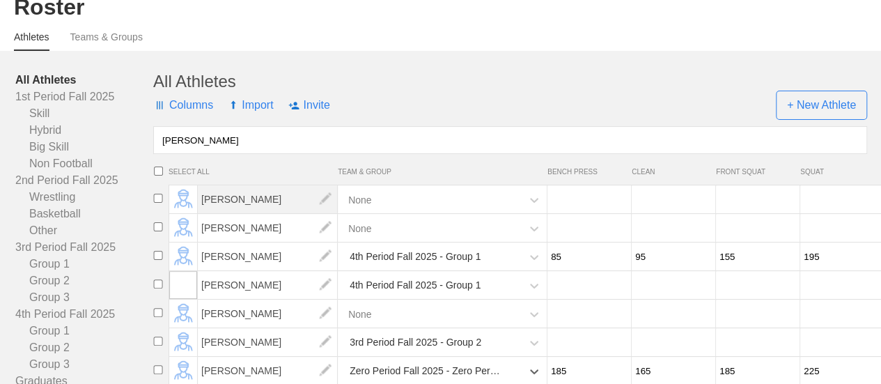
scroll to position [0, 0]
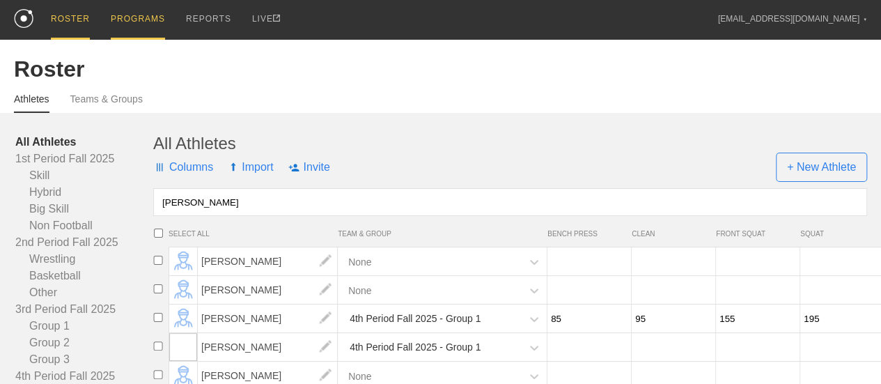
click at [155, 16] on div "PROGRAMS" at bounding box center [138, 20] width 54 height 40
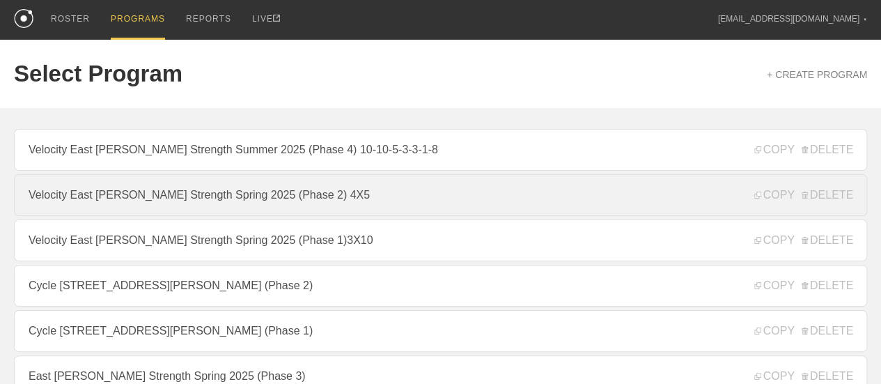
click at [354, 211] on link "Velocity East [PERSON_NAME] Strength Spring 2025 (Phase 2) 4X5" at bounding box center [440, 195] width 853 height 42
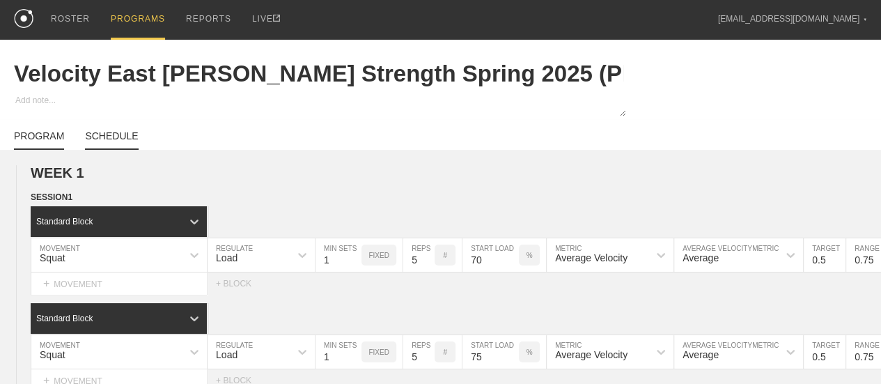
click at [118, 145] on link "SCHEDULE" at bounding box center [111, 139] width 53 height 19
type textarea "x"
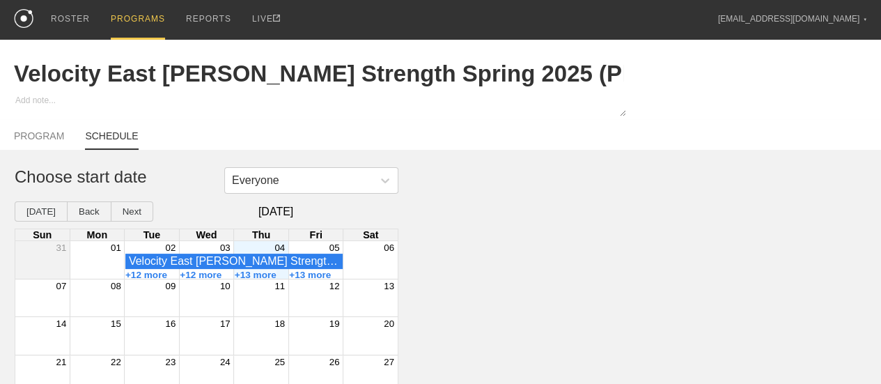
click at [261, 253] on div "04" at bounding box center [261, 247] width 54 height 13
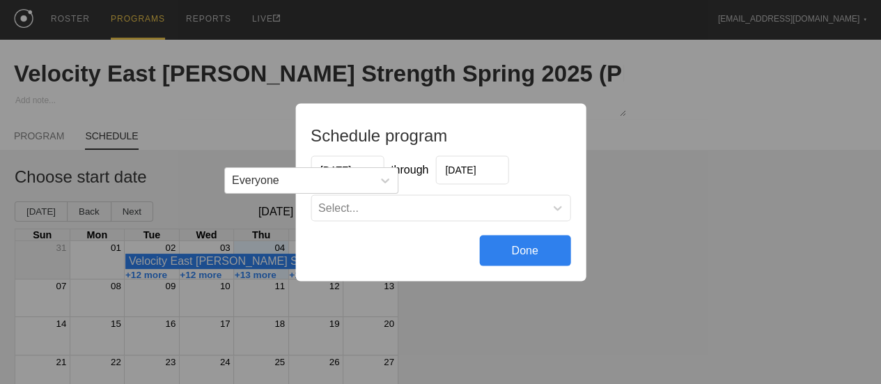
click at [485, 210] on div "Select..." at bounding box center [427, 207] width 233 height 14
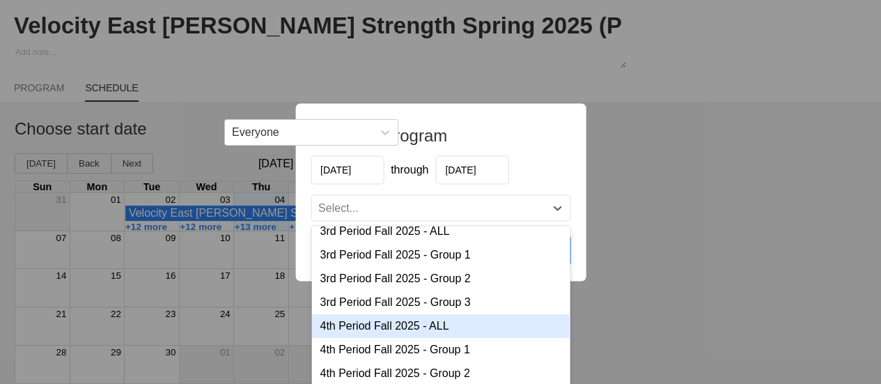
scroll to position [58, 0]
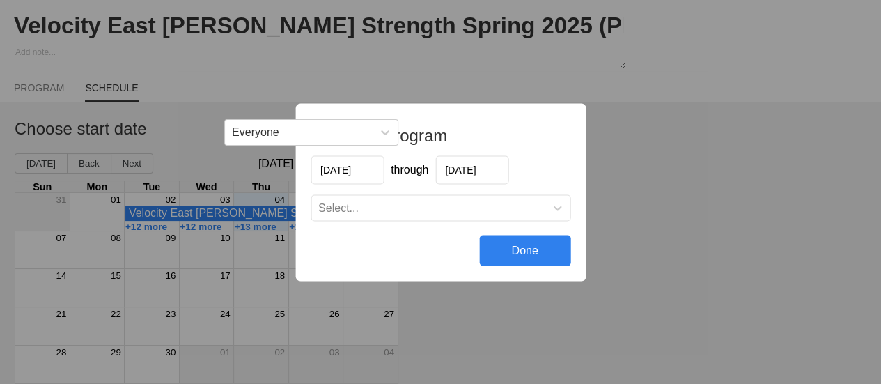
click at [668, 306] on div "Schedule program 09/04/2025 through 09/11/2025 Select... Done" at bounding box center [440, 192] width 881 height 384
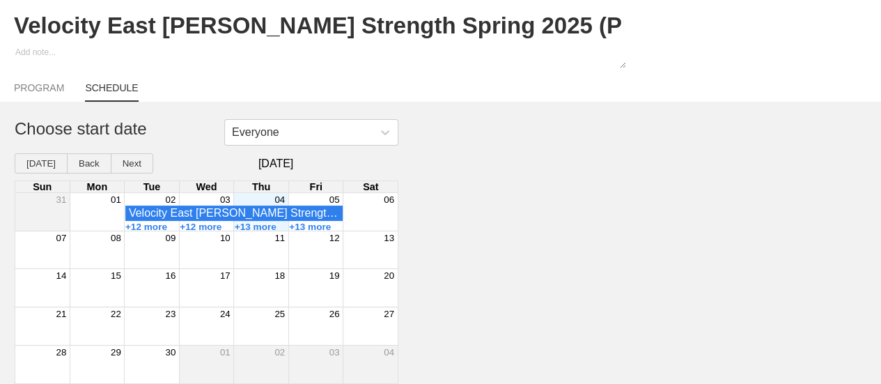
click at [267, 199] on div "04" at bounding box center [261, 199] width 54 height 13
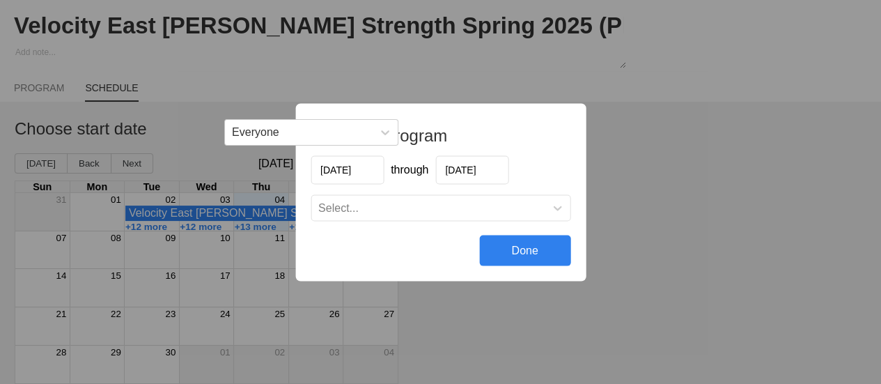
click at [459, 169] on input "09/11/2025" at bounding box center [471, 169] width 73 height 29
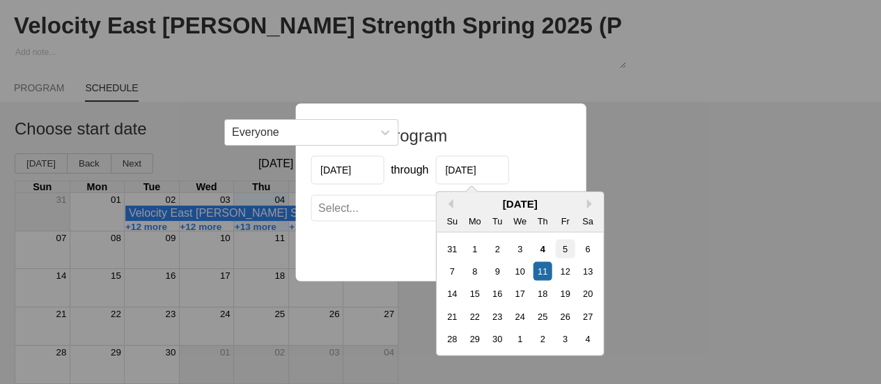
click at [561, 250] on div "5" at bounding box center [564, 248] width 19 height 19
type input "09/05/2025"
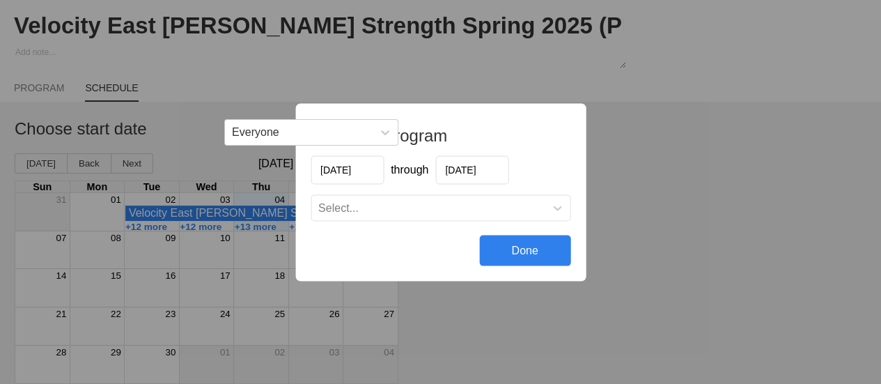
click at [443, 210] on div "Select..." at bounding box center [427, 207] width 233 height 14
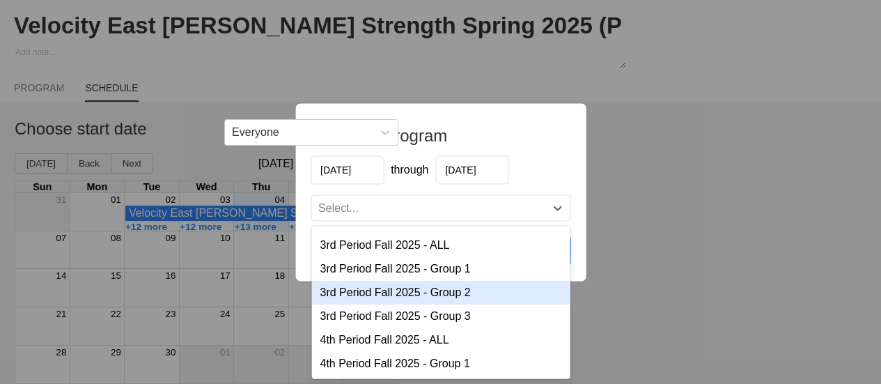
scroll to position [287, 0]
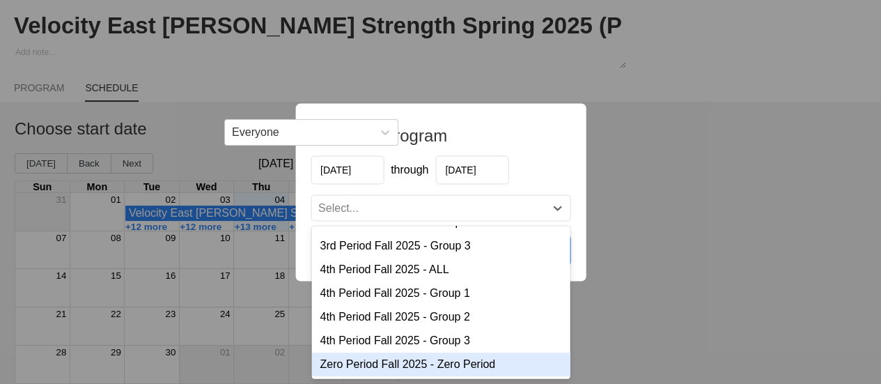
click at [439, 365] on div "Zero Period Fall 2025 - Zero Period" at bounding box center [440, 364] width 258 height 24
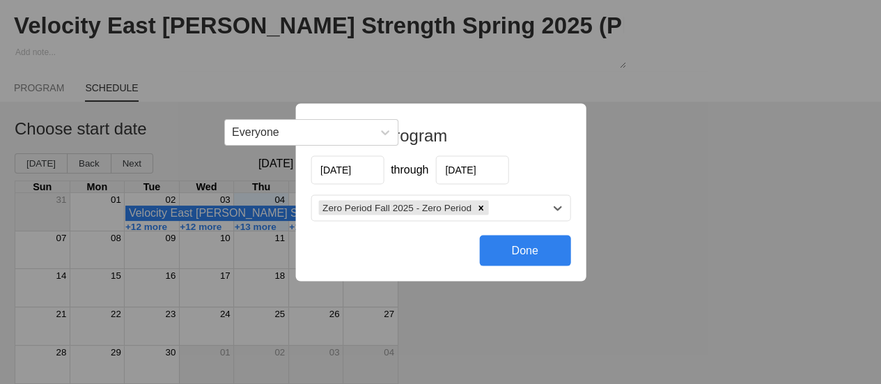
click at [545, 249] on div "Done" at bounding box center [524, 250] width 91 height 31
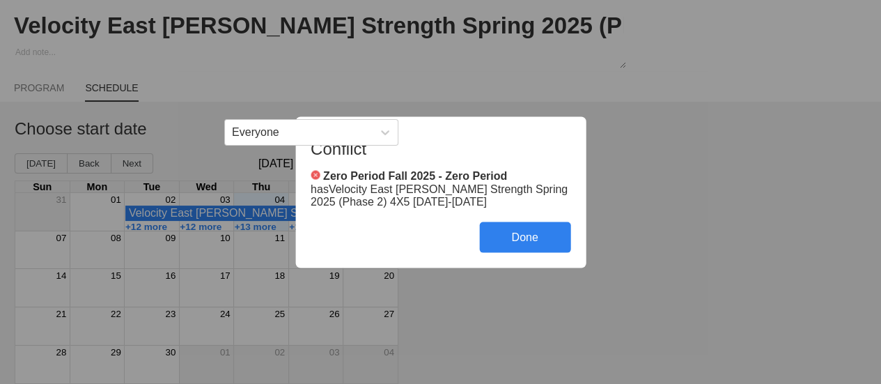
click at [524, 235] on div "Done" at bounding box center [524, 236] width 91 height 31
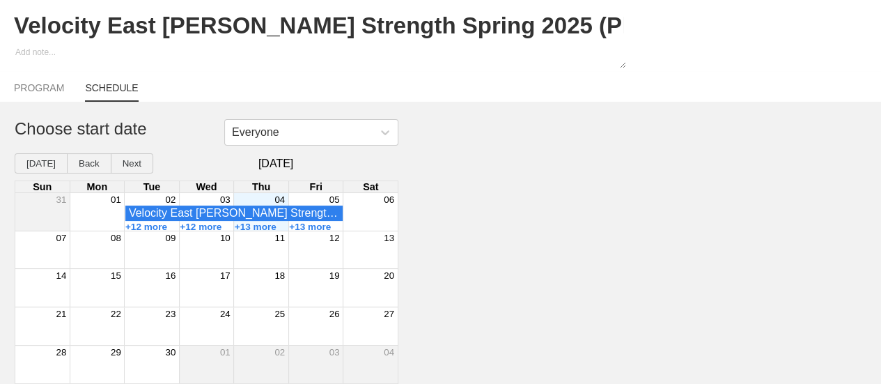
click at [265, 200] on div "04" at bounding box center [261, 199] width 54 height 13
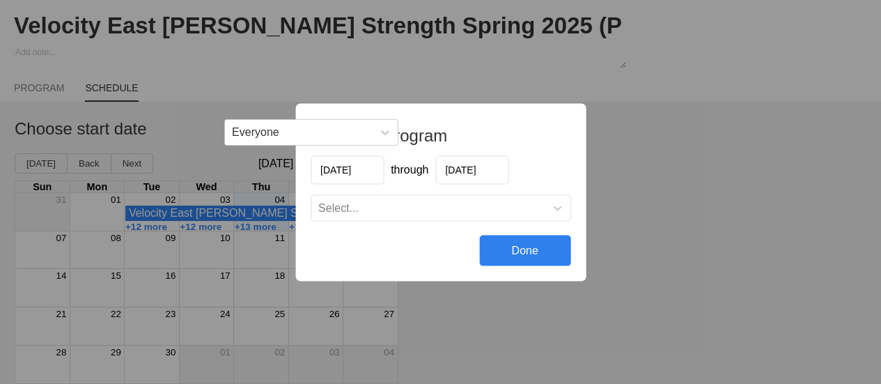
click at [476, 173] on input "09/11/2025" at bounding box center [471, 169] width 73 height 29
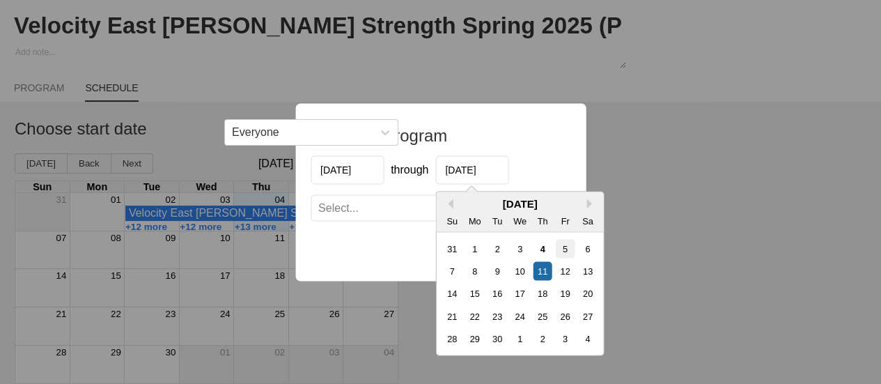
click at [558, 248] on div "5" at bounding box center [564, 248] width 19 height 19
type input "09/05/2025"
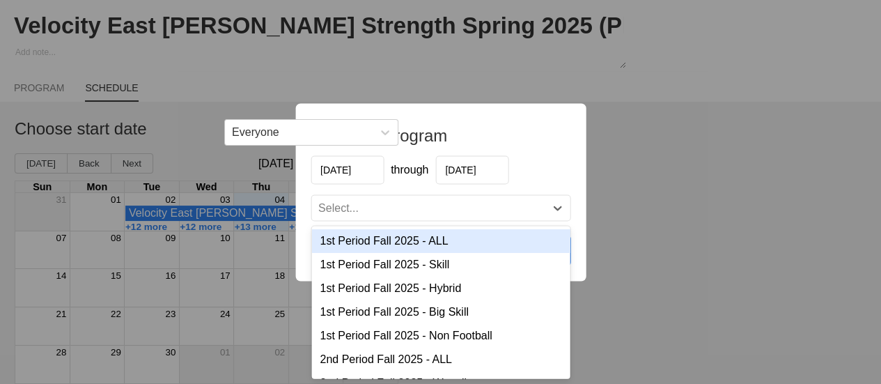
click at [374, 210] on div "Select..." at bounding box center [427, 207] width 233 height 14
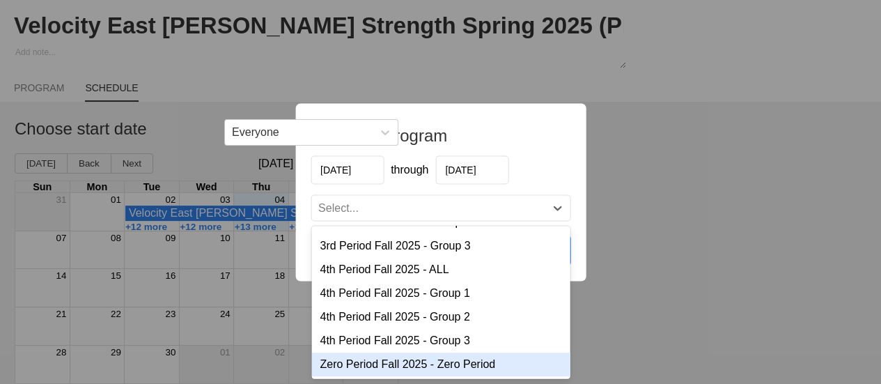
click at [405, 360] on div "Zero Period Fall 2025 - Zero Period" at bounding box center [440, 364] width 258 height 24
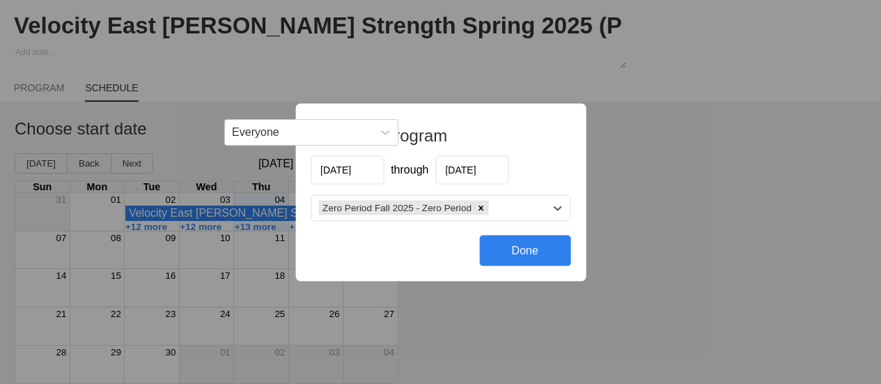
click at [495, 246] on div "Done" at bounding box center [524, 250] width 91 height 31
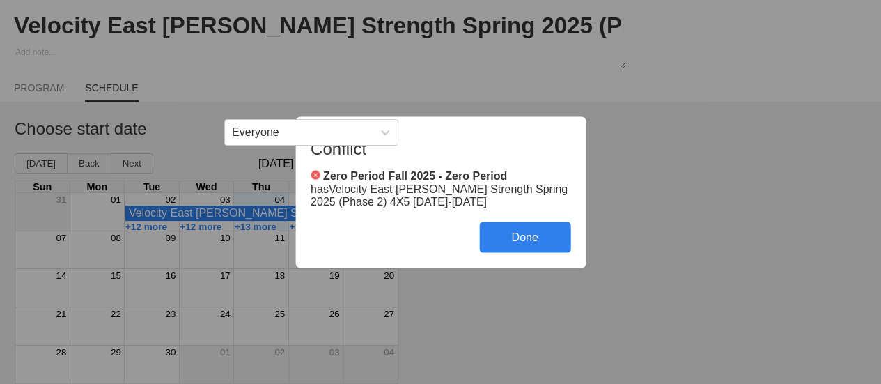
click at [649, 193] on div "Conflict Zero Period Fall 2025 - Zero Period has Velocity East Jackson Strength…" at bounding box center [440, 192] width 881 height 384
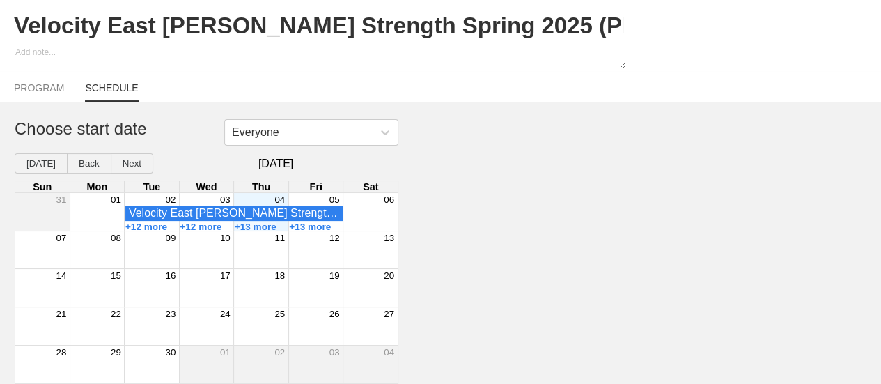
click at [265, 201] on div "04" at bounding box center [261, 199] width 54 height 13
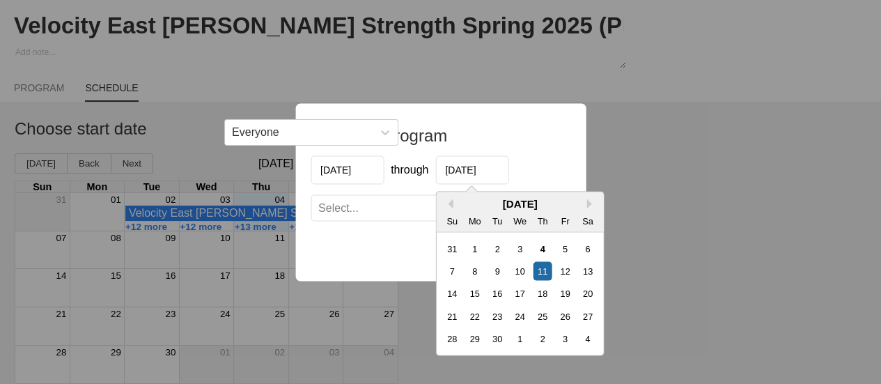
click at [468, 169] on input "09/11/2025" at bounding box center [471, 169] width 73 height 29
click at [585, 247] on div "6" at bounding box center [587, 248] width 19 height 19
type input "09/06/2025"
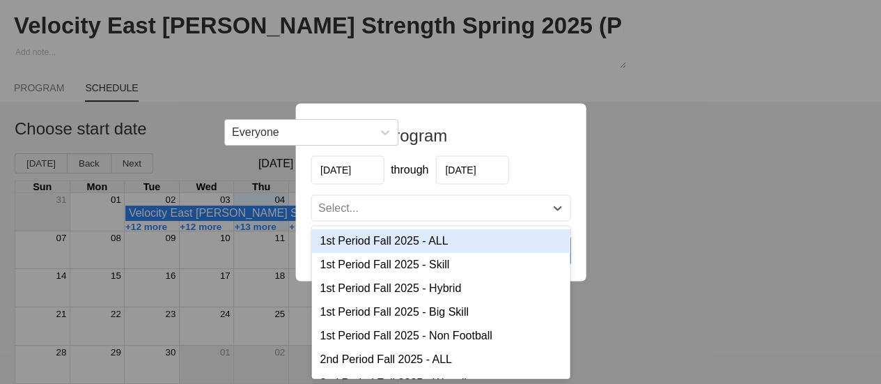
click at [455, 210] on div "Select..." at bounding box center [427, 207] width 233 height 14
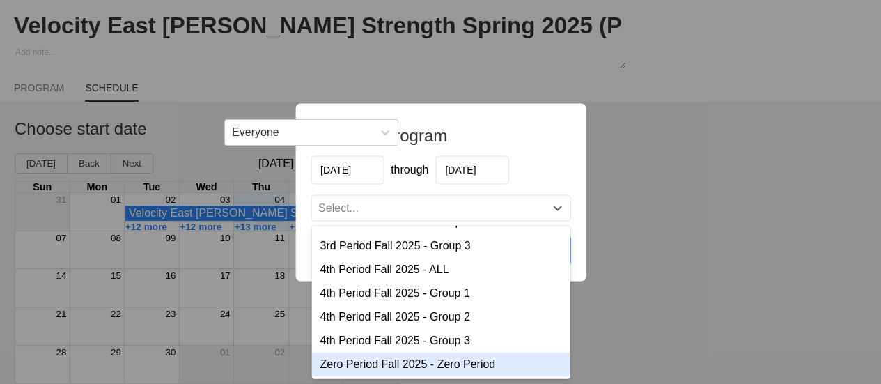
click at [435, 363] on div "Zero Period Fall 2025 - Zero Period" at bounding box center [440, 364] width 258 height 24
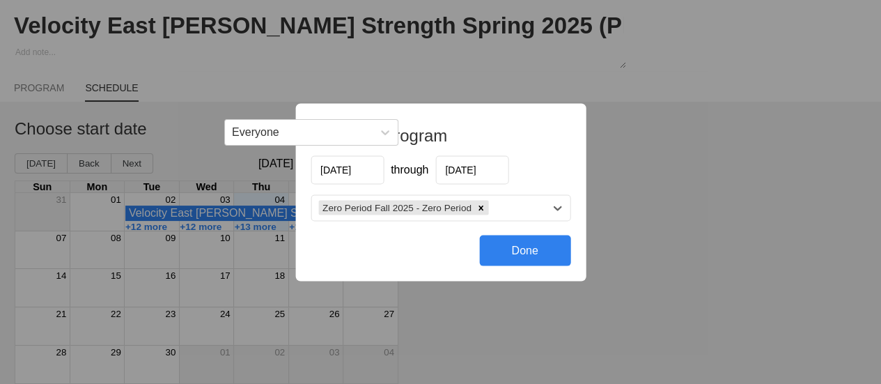
click at [500, 250] on div "Done" at bounding box center [524, 250] width 91 height 31
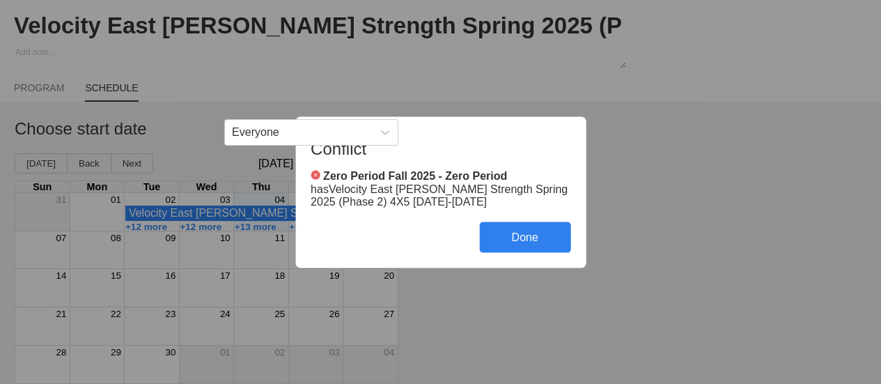
click at [500, 231] on div "Done" at bounding box center [524, 236] width 91 height 31
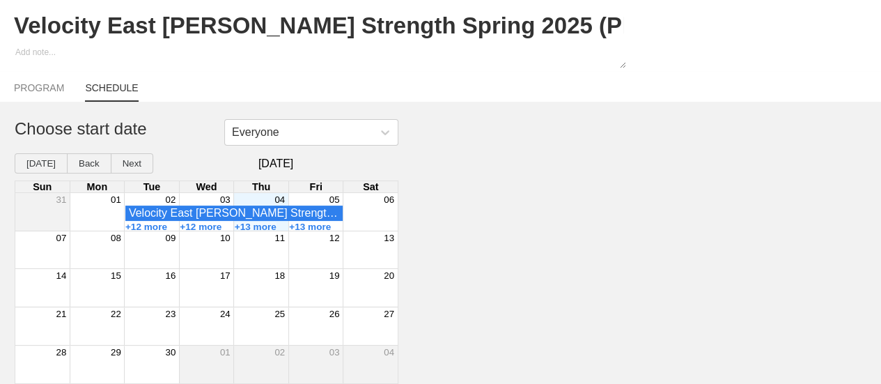
click at [581, 133] on div "Everyone Choose start date Today Back Next September 2025 Sun Mon Tue Wed Thu F…" at bounding box center [440, 251] width 881 height 265
